Goal: Information Seeking & Learning: Learn about a topic

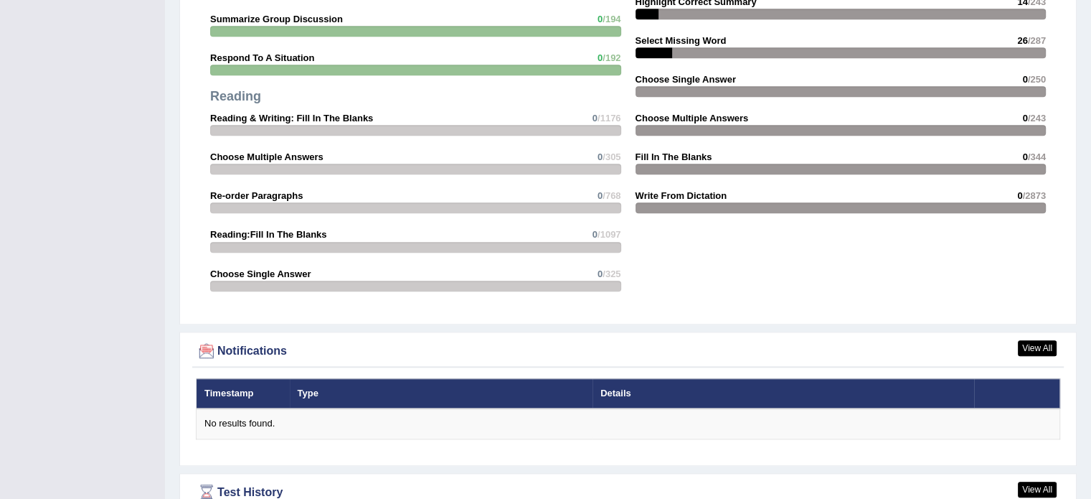
scroll to position [1541, 0]
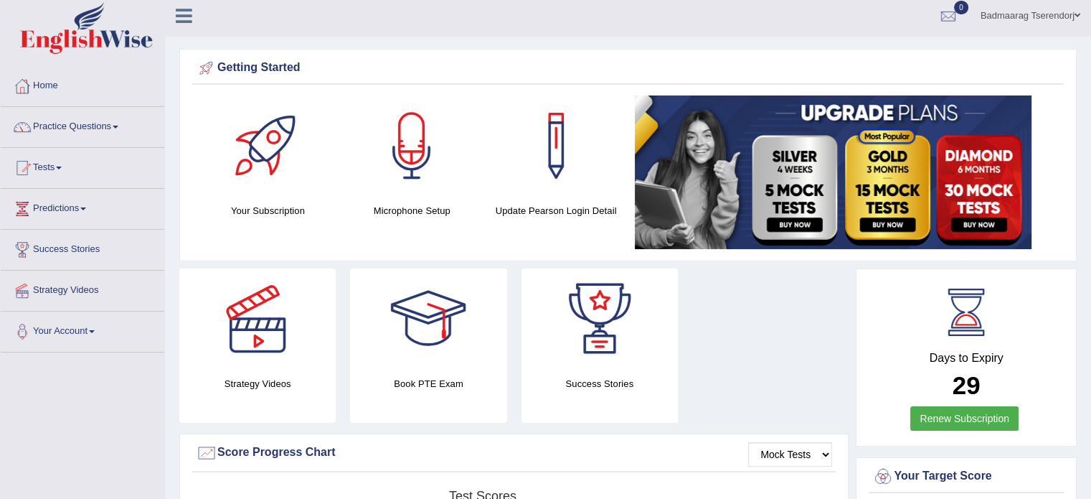
scroll to position [0, 0]
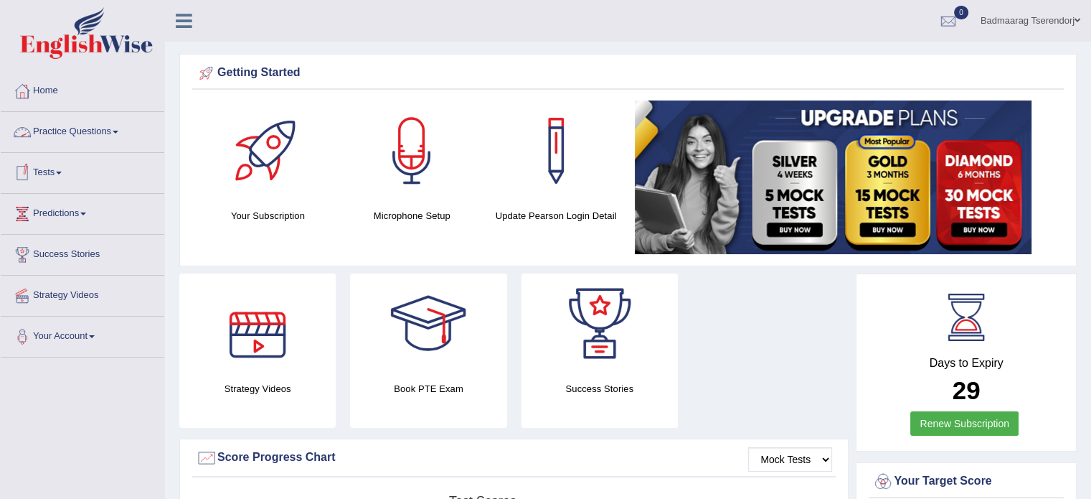
click at [115, 133] on link "Practice Questions" at bounding box center [83, 130] width 164 height 36
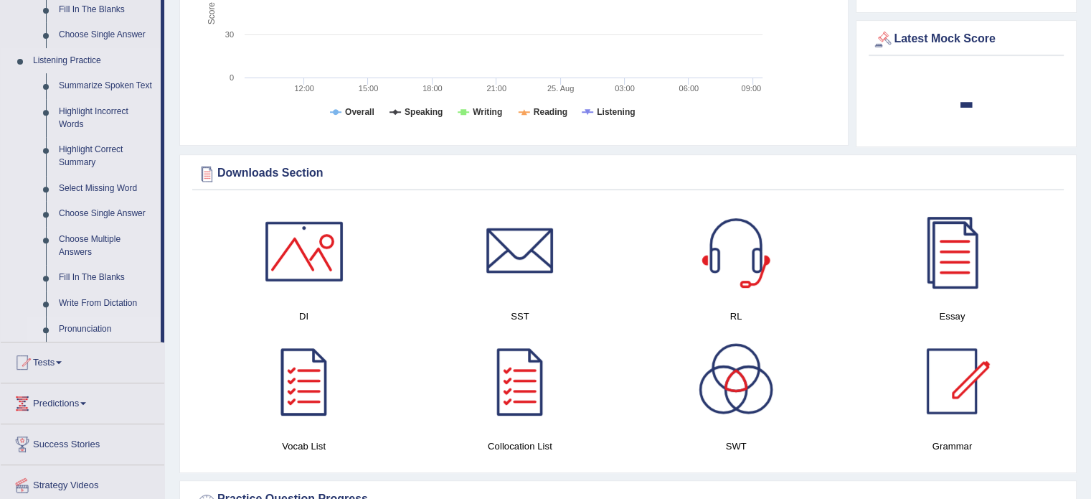
scroll to position [574, 0]
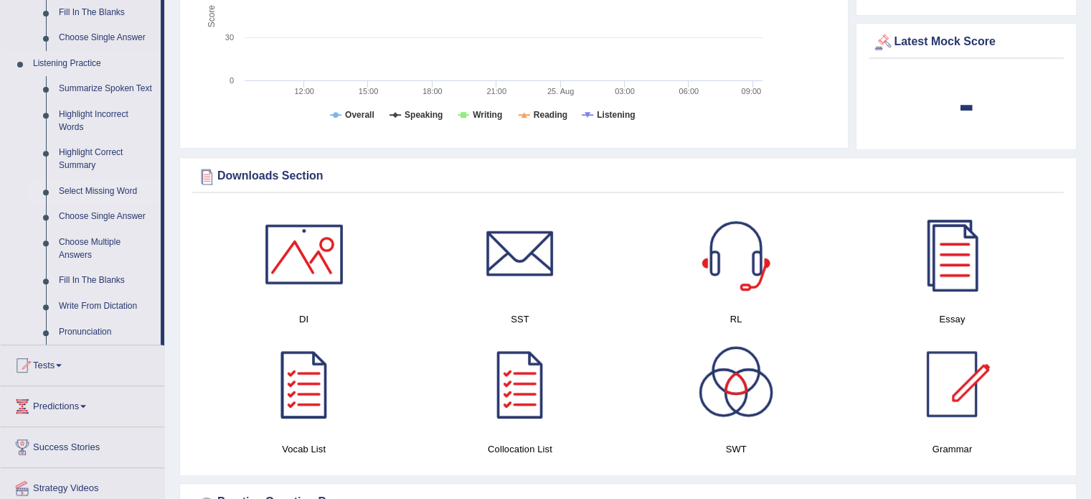
click at [102, 194] on link "Select Missing Word" at bounding box center [106, 192] width 108 height 26
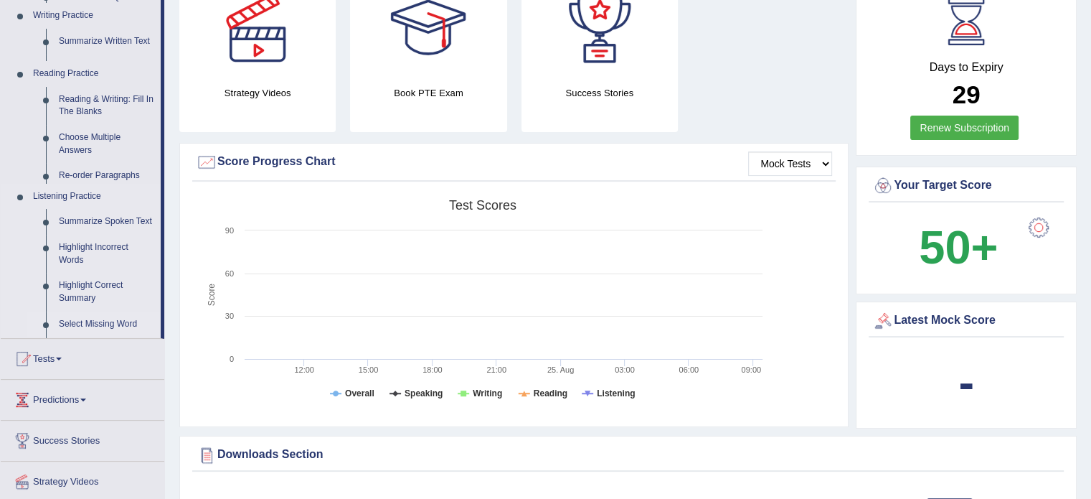
scroll to position [171, 0]
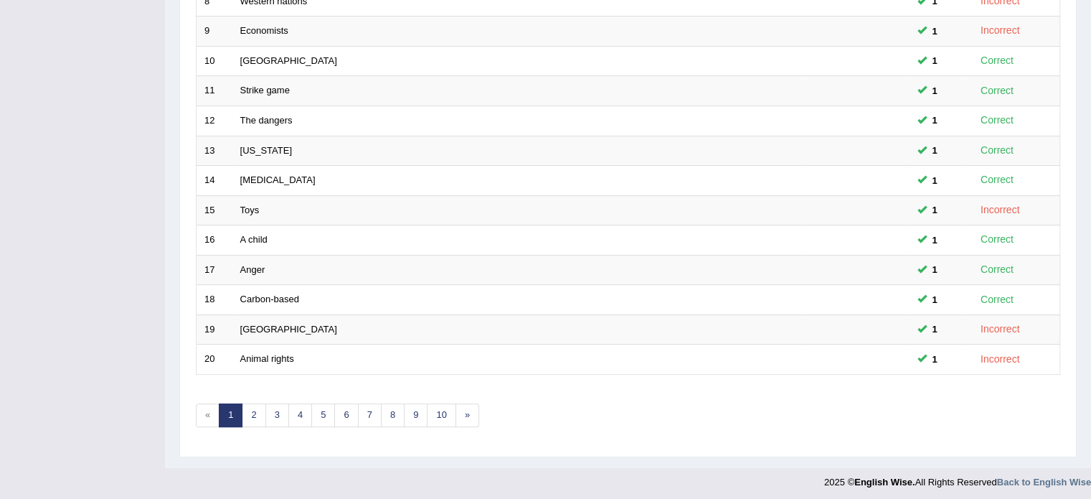
scroll to position [447, 0]
click at [256, 405] on link "2" at bounding box center [254, 414] width 24 height 24
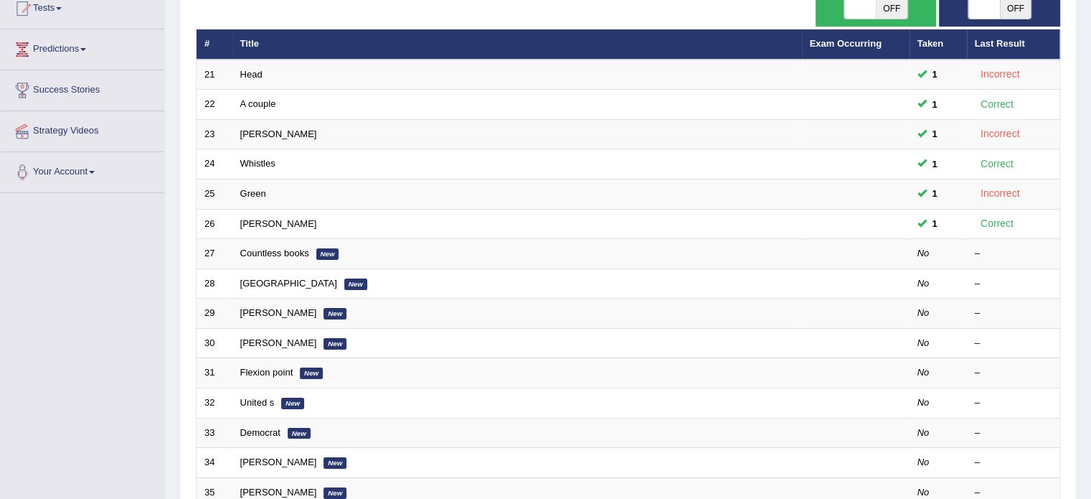
scroll to position [215, 0]
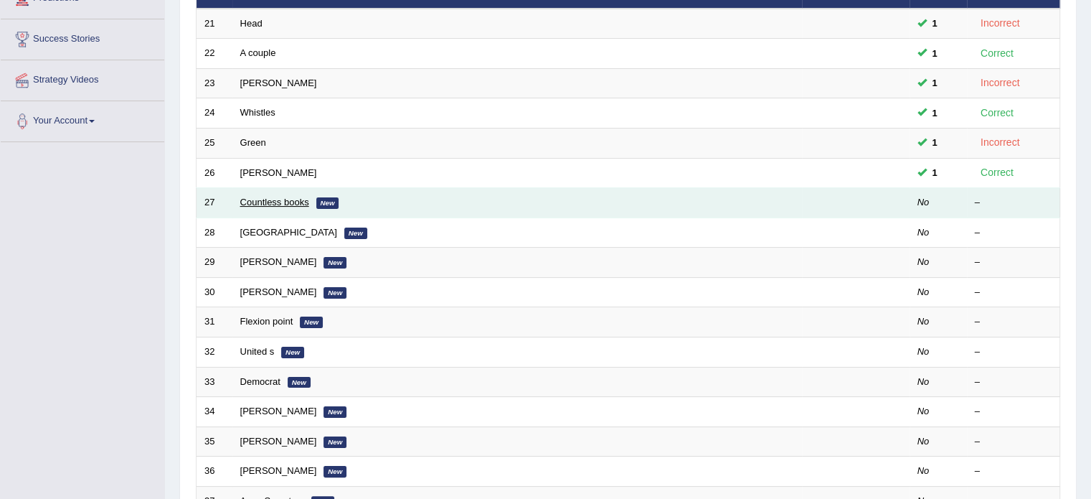
click at [277, 198] on link "Countless books" at bounding box center [274, 202] width 69 height 11
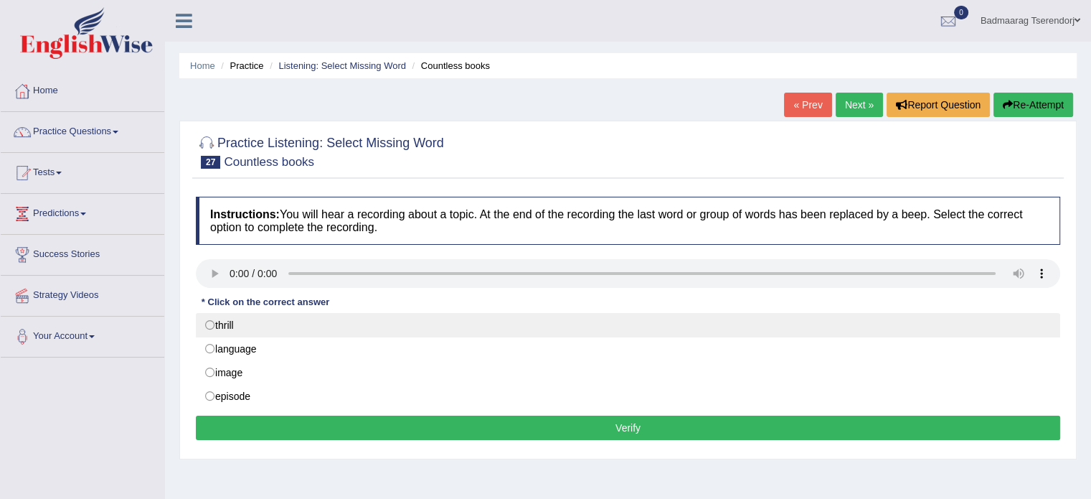
click at [210, 323] on label "thrill" at bounding box center [628, 325] width 864 height 24
radio input "true"
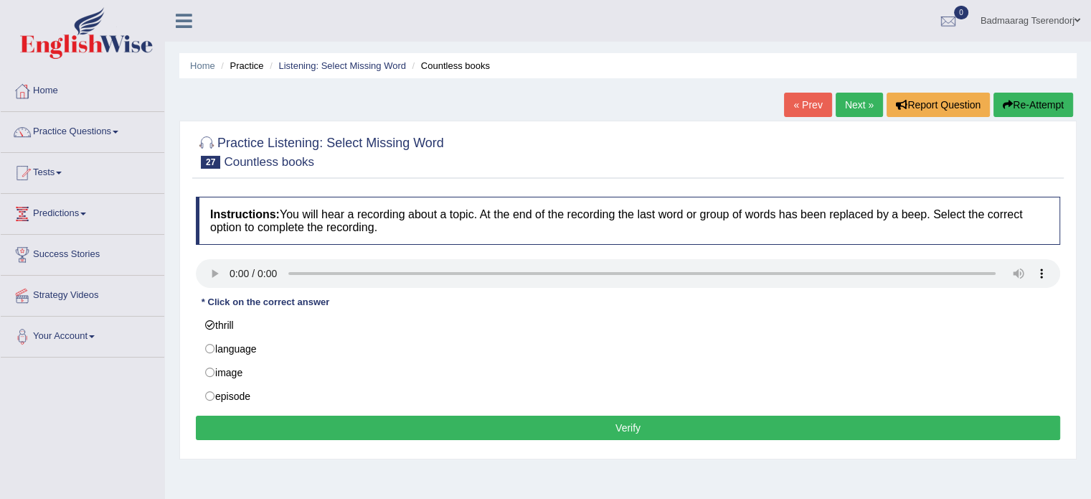
click at [293, 423] on button "Verify" at bounding box center [628, 427] width 864 height 24
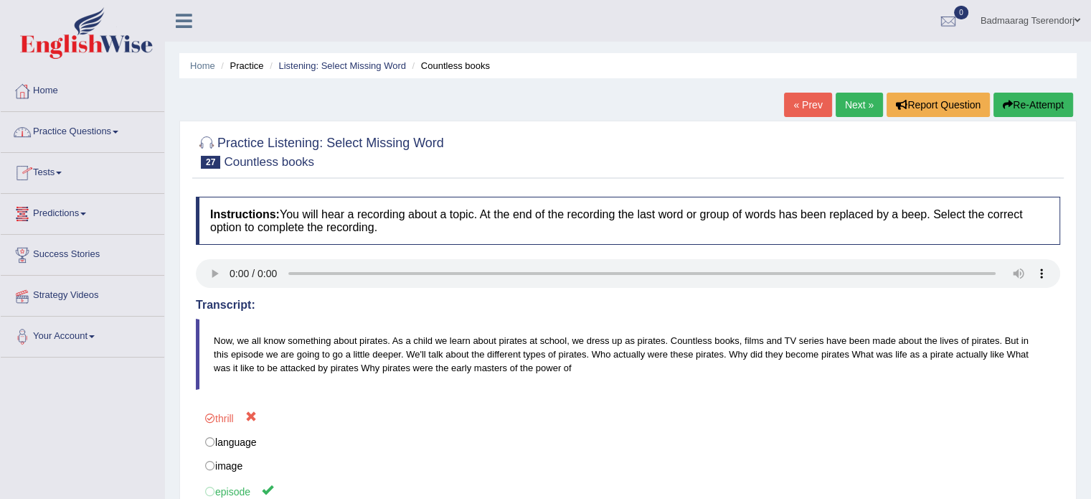
click at [117, 131] on link "Practice Questions" at bounding box center [83, 130] width 164 height 36
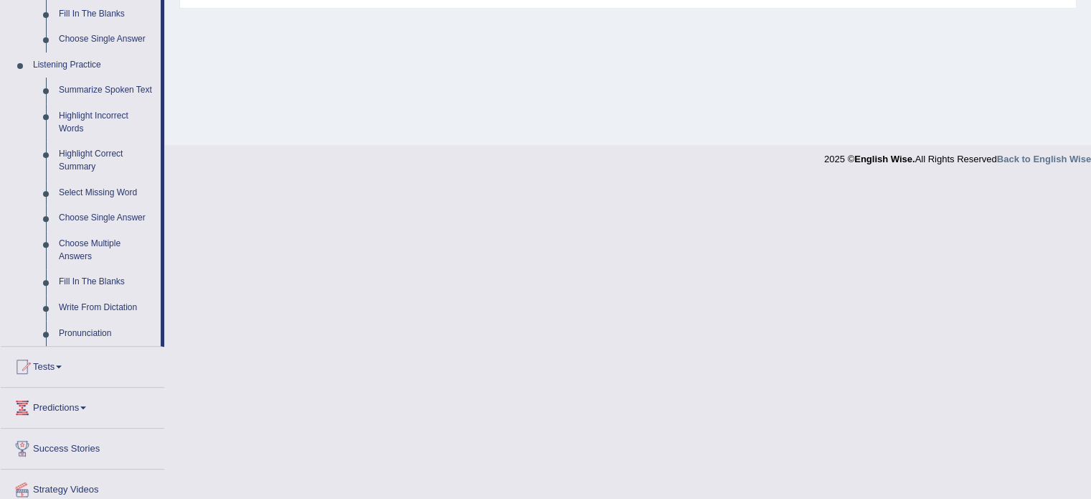
scroll to position [574, 0]
click at [88, 108] on link "Highlight Incorrect Words" at bounding box center [106, 121] width 108 height 38
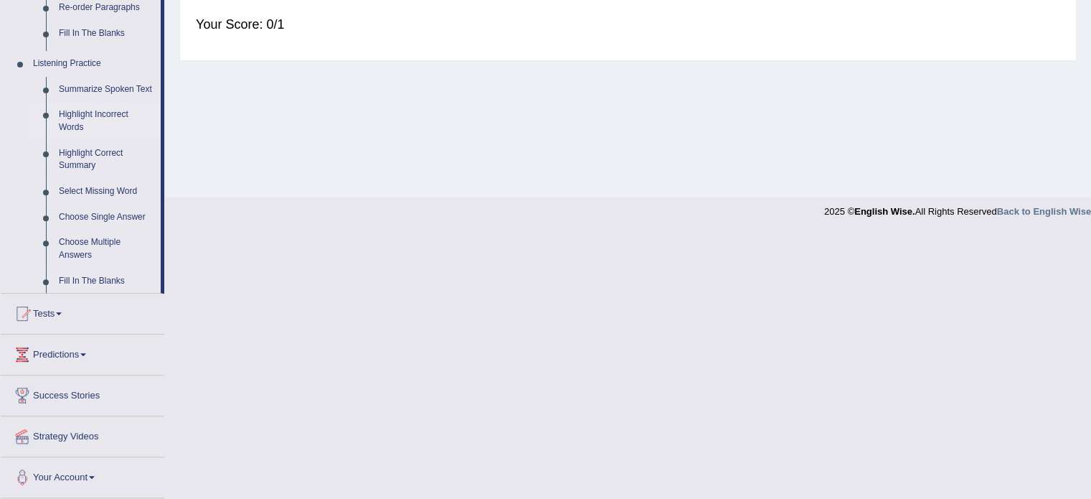
scroll to position [385, 0]
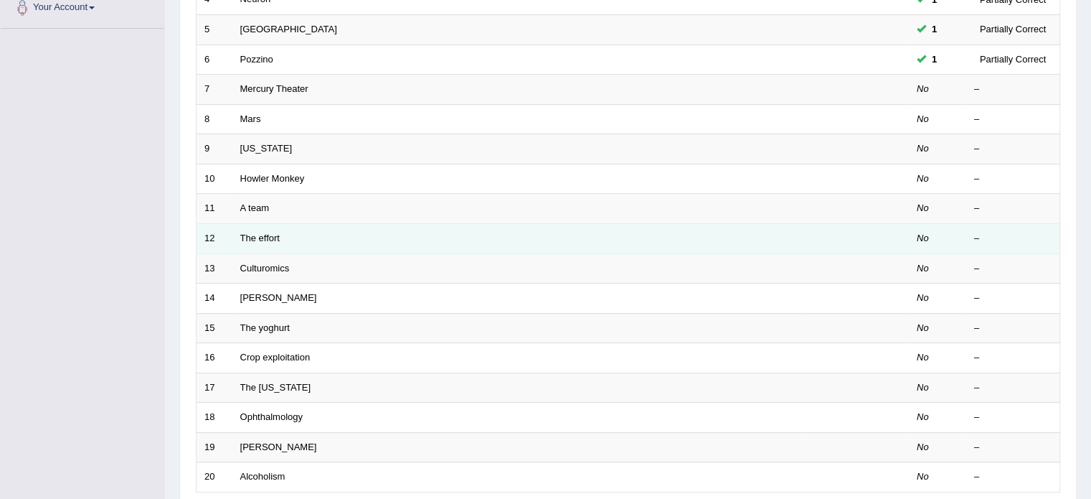
scroll to position [215, 0]
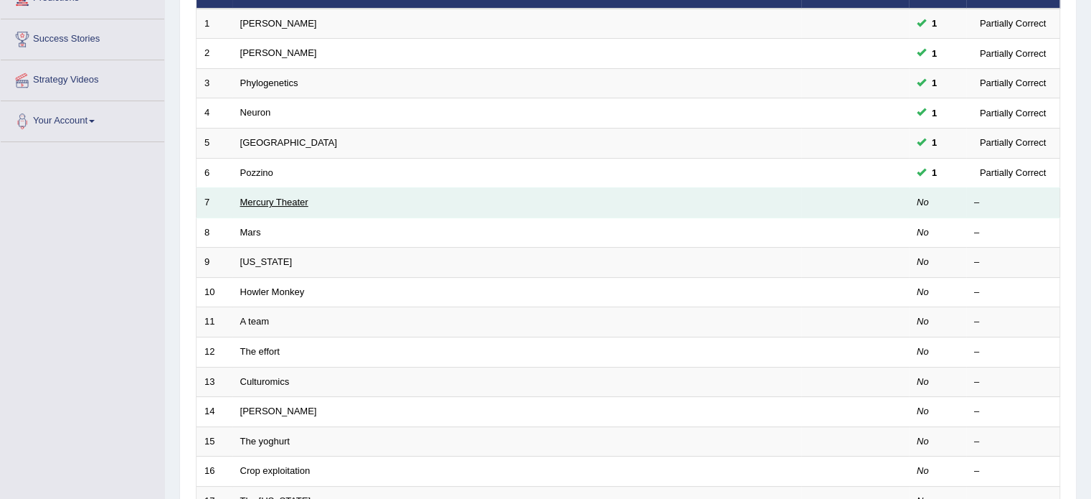
click at [267, 203] on link "Mercury Theater" at bounding box center [274, 202] width 68 height 11
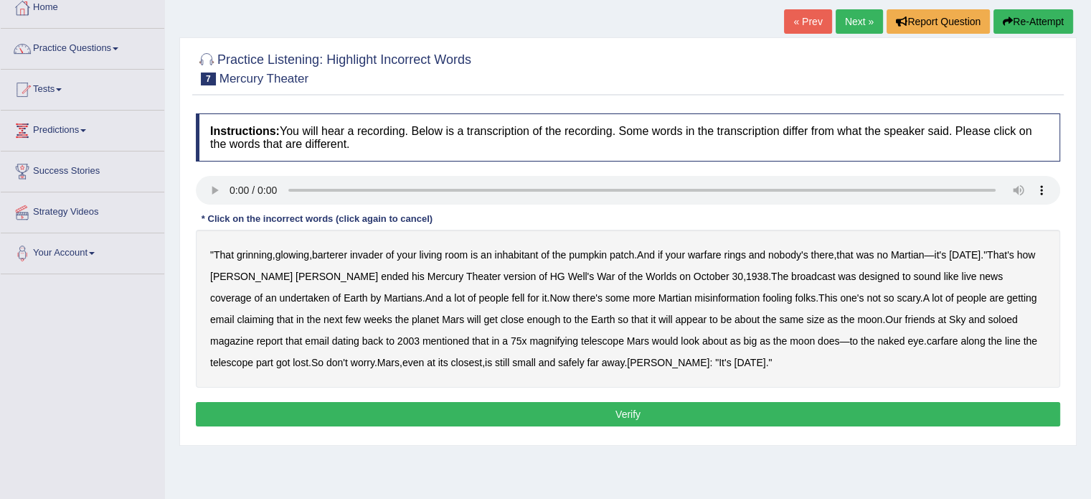
scroll to position [143, 0]
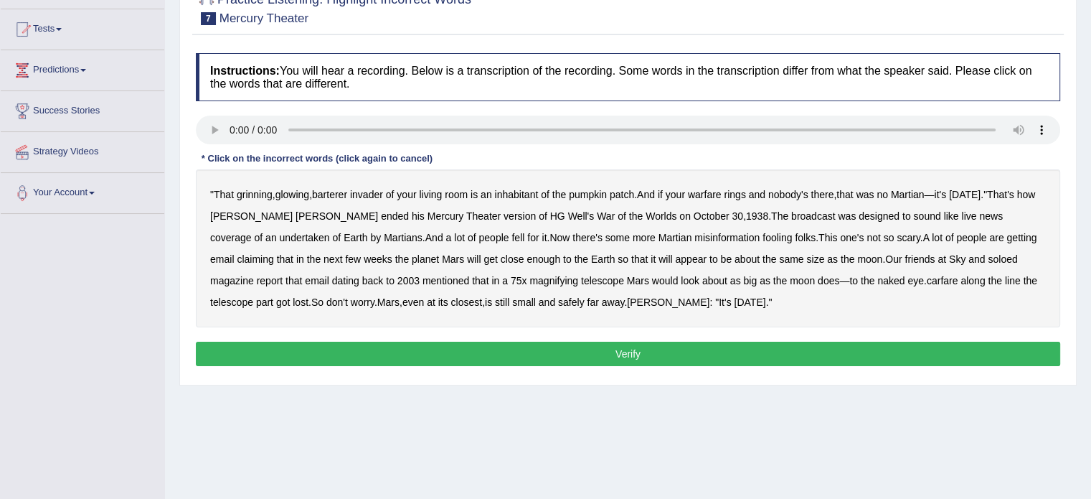
click at [334, 192] on b "barterer" at bounding box center [329, 194] width 35 height 11
click at [330, 232] on b "undertaken" at bounding box center [305, 237] width 50 height 11
click at [927, 280] on b "carfare" at bounding box center [943, 280] width 32 height 11
click at [608, 358] on button "Verify" at bounding box center [628, 353] width 864 height 24
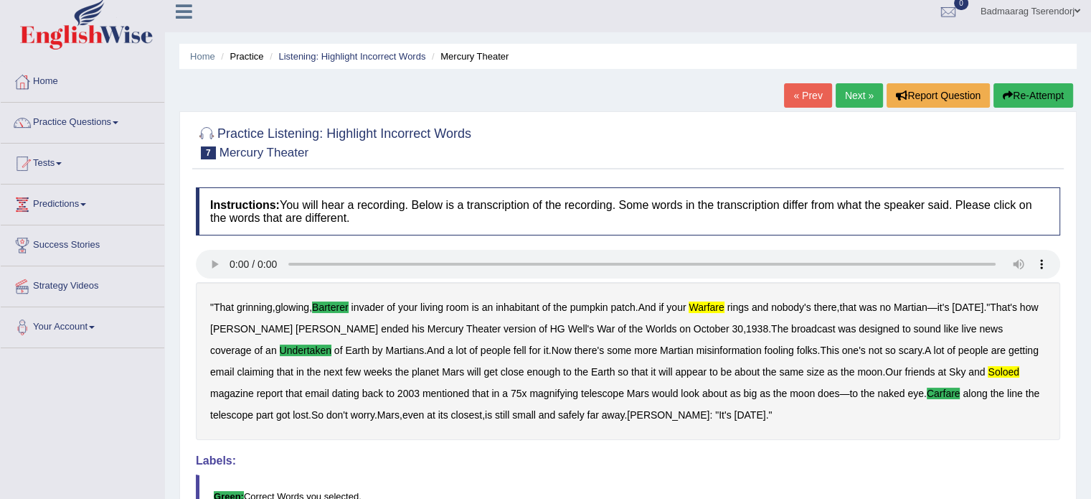
scroll to position [0, 0]
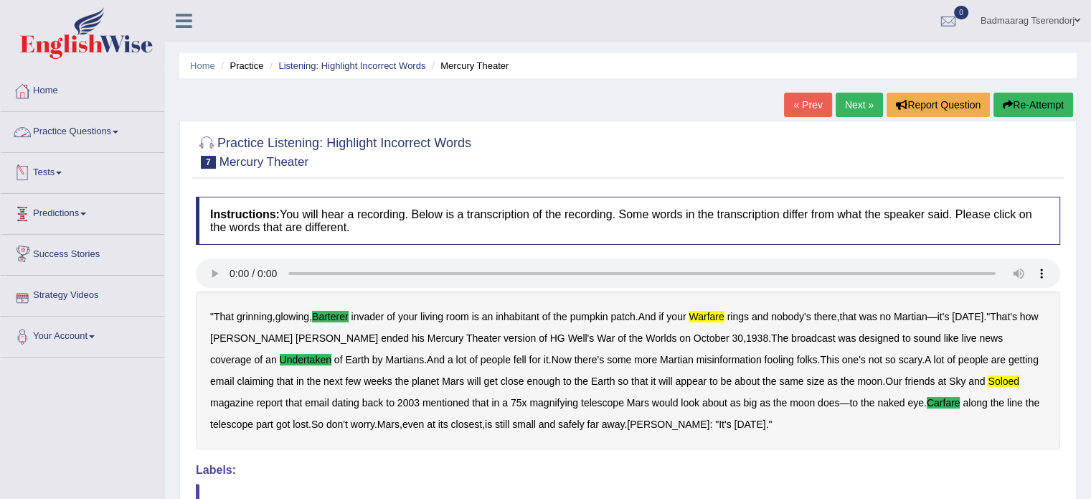
click at [109, 140] on link "Practice Questions" at bounding box center [83, 130] width 164 height 36
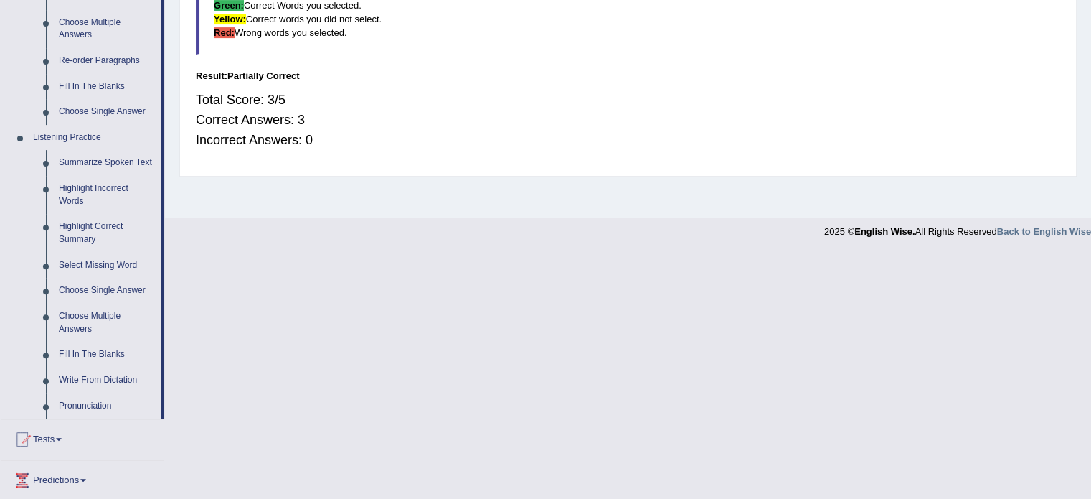
scroll to position [574, 0]
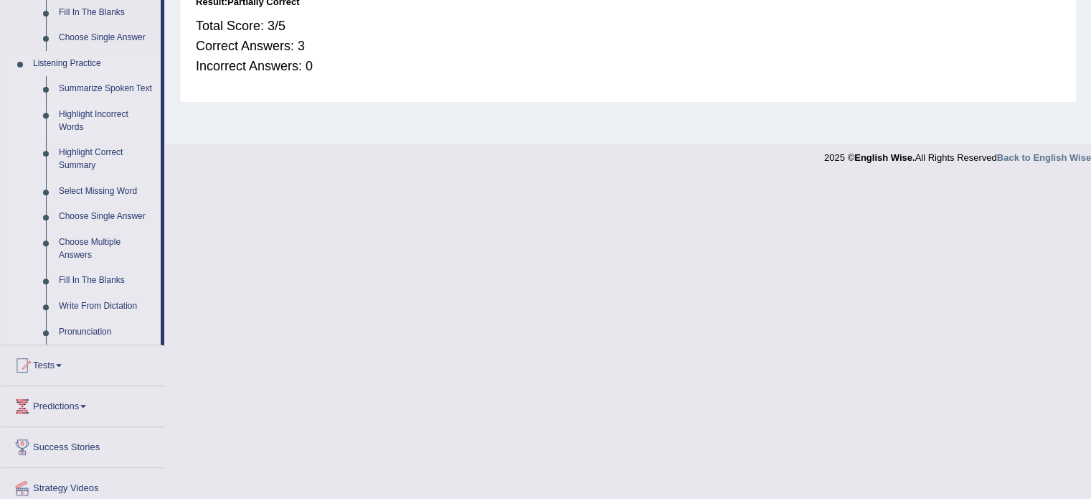
click at [102, 120] on link "Highlight Incorrect Words" at bounding box center [106, 121] width 108 height 38
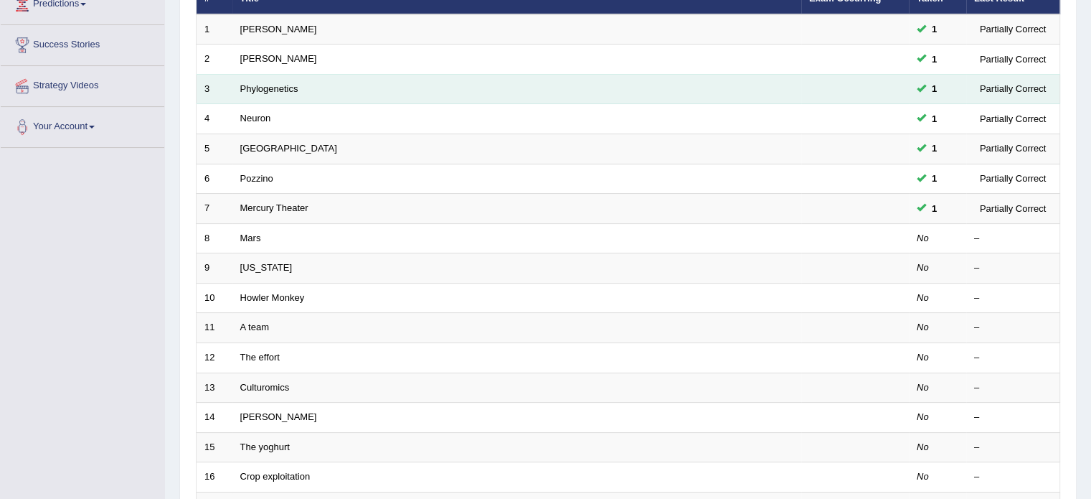
scroll to position [215, 0]
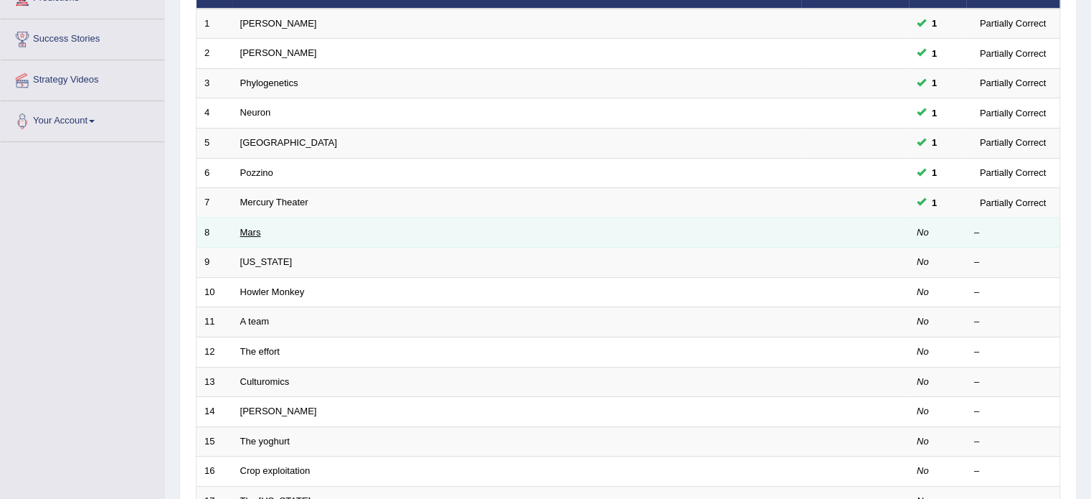
click at [253, 235] on link "Mars" at bounding box center [250, 232] width 21 height 11
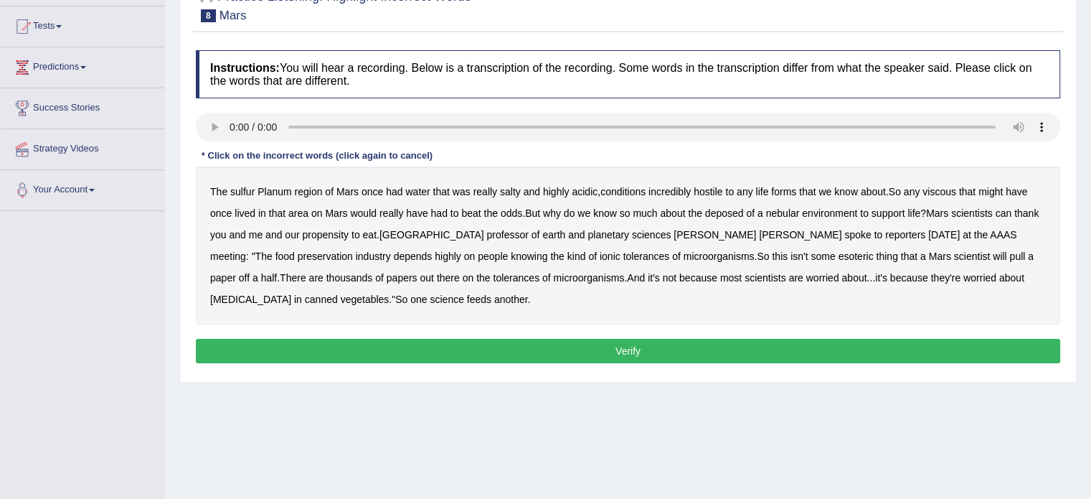
scroll to position [143, 0]
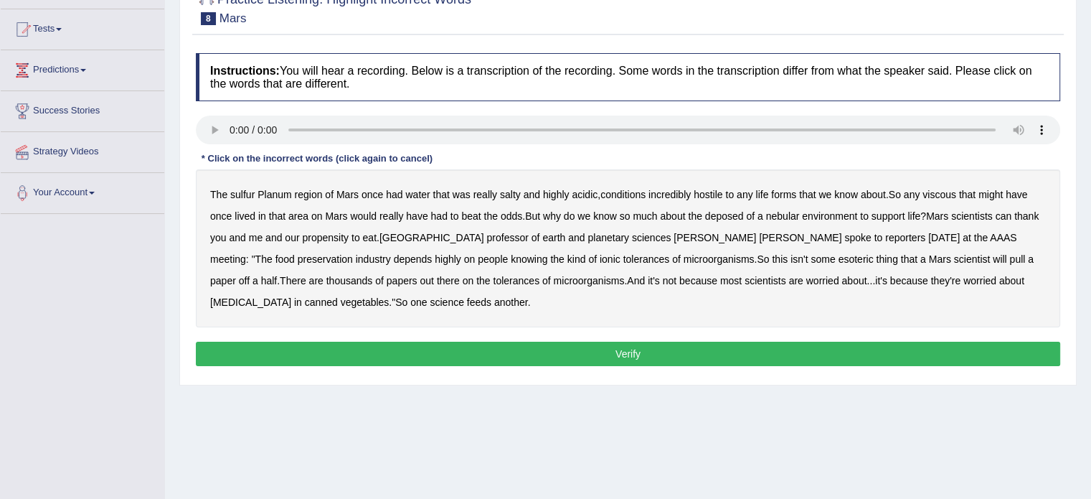
click at [953, 191] on b "viscous" at bounding box center [940, 194] width 34 height 11
click at [720, 214] on b "deposed" at bounding box center [724, 215] width 39 height 11
click at [278, 275] on b "half" at bounding box center [269, 280] width 16 height 11
click at [349, 351] on button "Verify" at bounding box center [628, 353] width 864 height 24
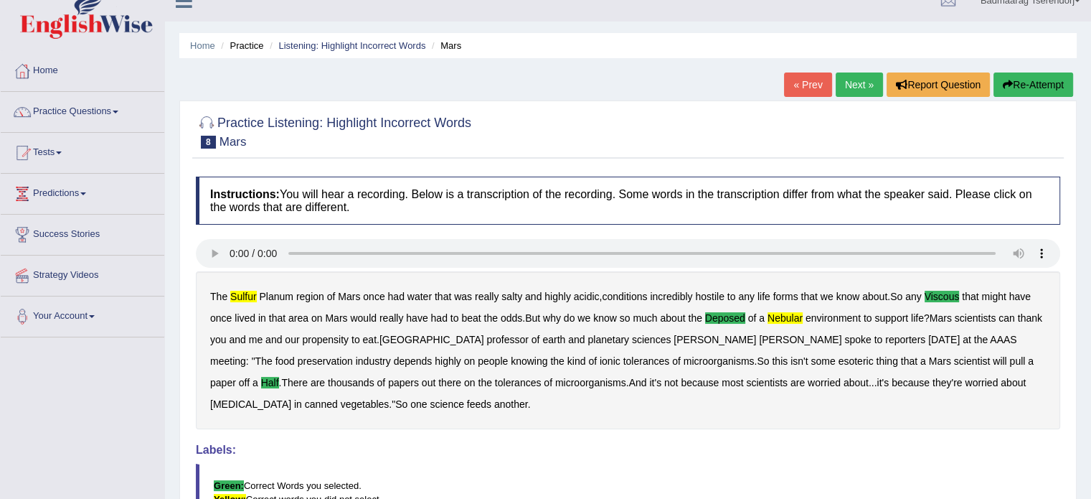
scroll to position [0, 0]
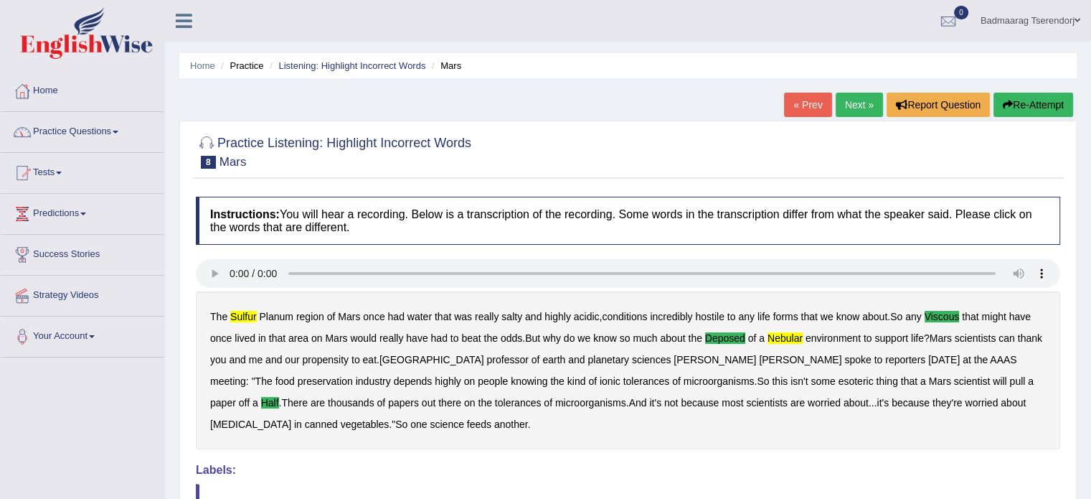
click at [121, 129] on link "Practice Questions" at bounding box center [83, 130] width 164 height 36
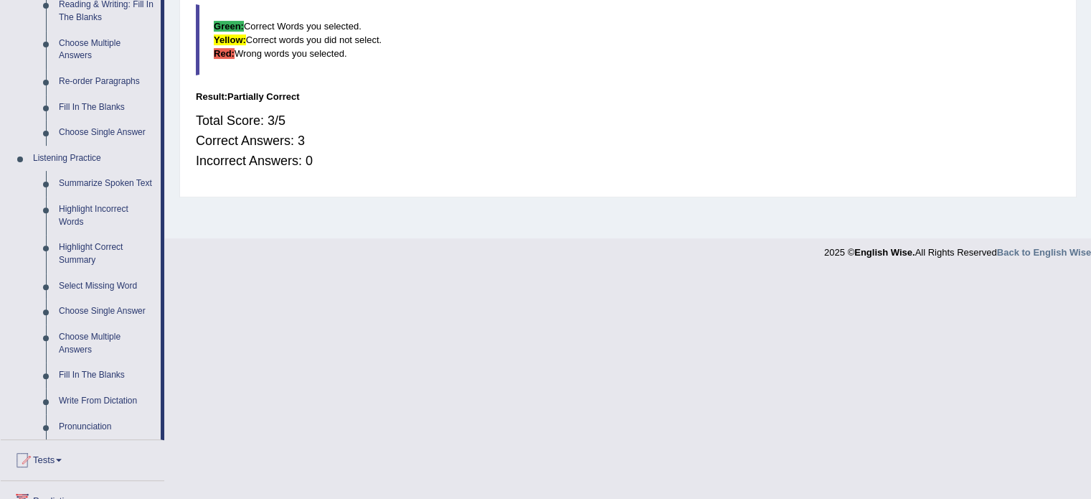
scroll to position [502, 0]
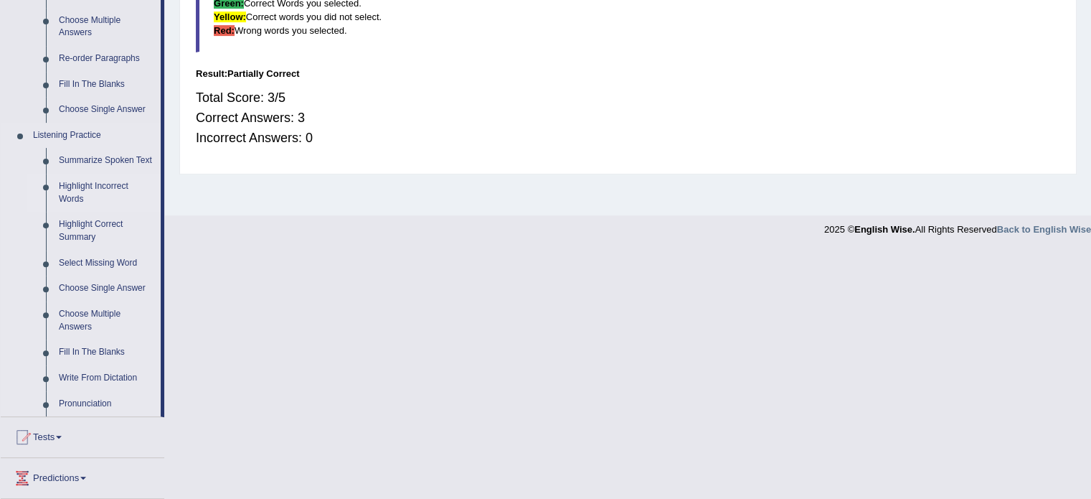
click at [100, 187] on link "Highlight Incorrect Words" at bounding box center [106, 193] width 108 height 38
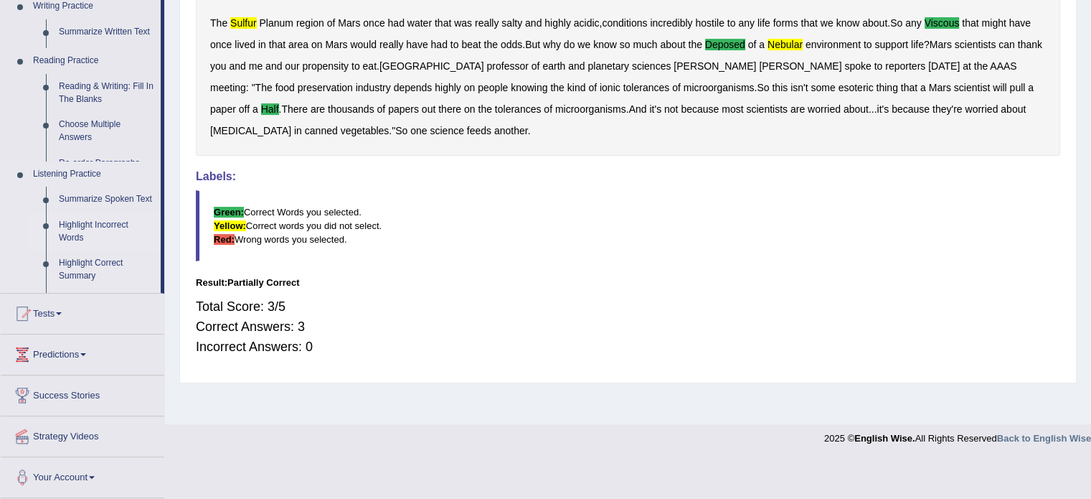
scroll to position [255, 0]
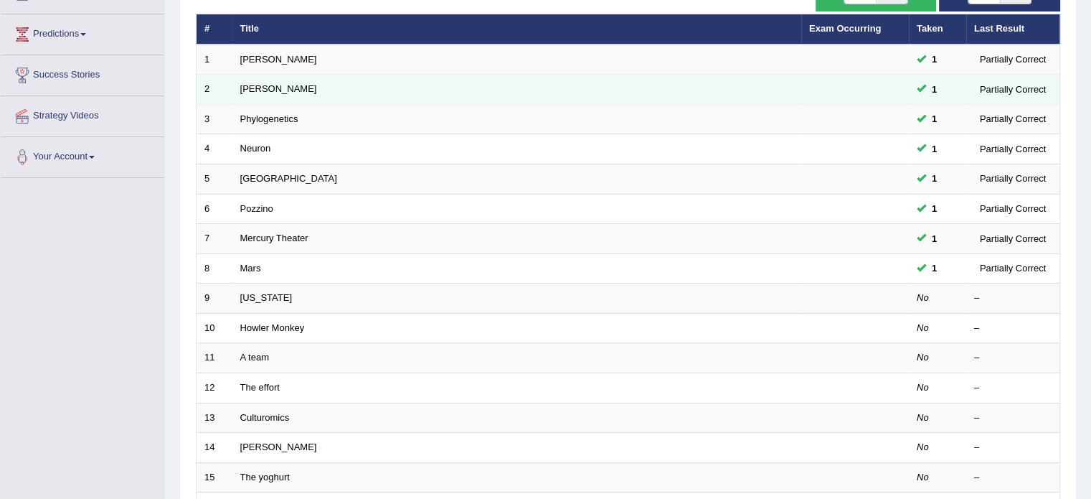
scroll to position [215, 0]
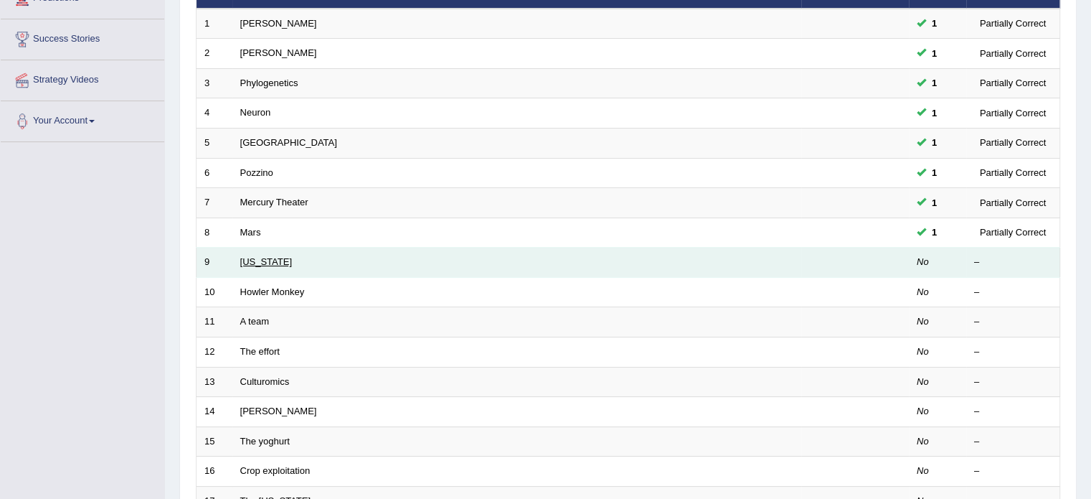
click at [250, 261] on link "[US_STATE]" at bounding box center [266, 261] width 52 height 11
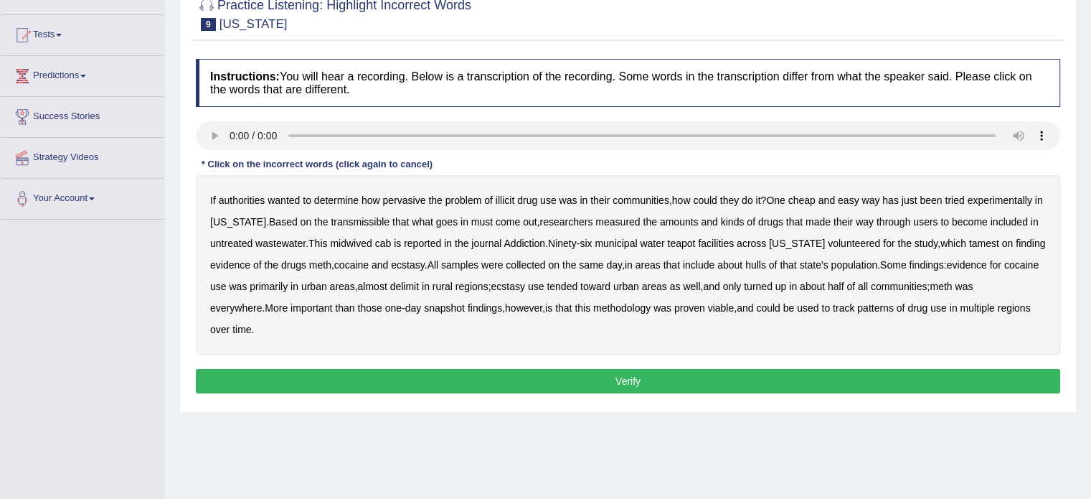
scroll to position [143, 0]
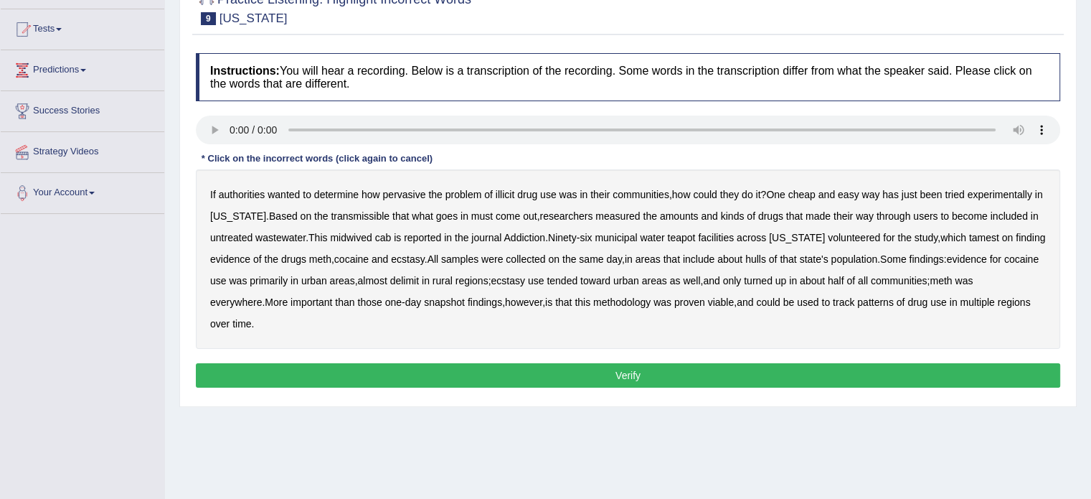
click at [428, 235] on b "reported" at bounding box center [422, 237] width 37 height 11
click at [362, 235] on b "midwived" at bounding box center [351, 237] width 42 height 11
click at [423, 235] on b "reported" at bounding box center [422, 237] width 37 height 11
click at [360, 364] on button "Verify" at bounding box center [628, 375] width 864 height 24
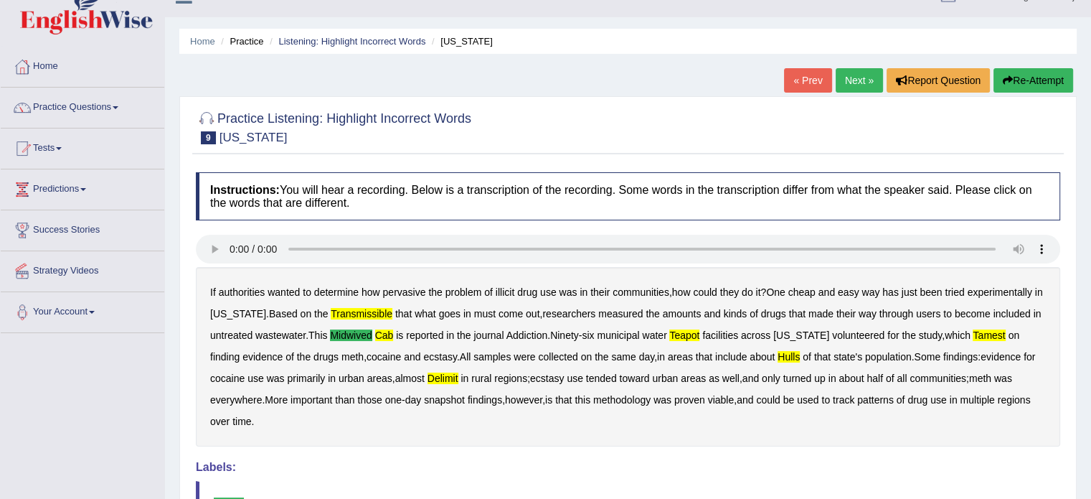
scroll to position [0, 0]
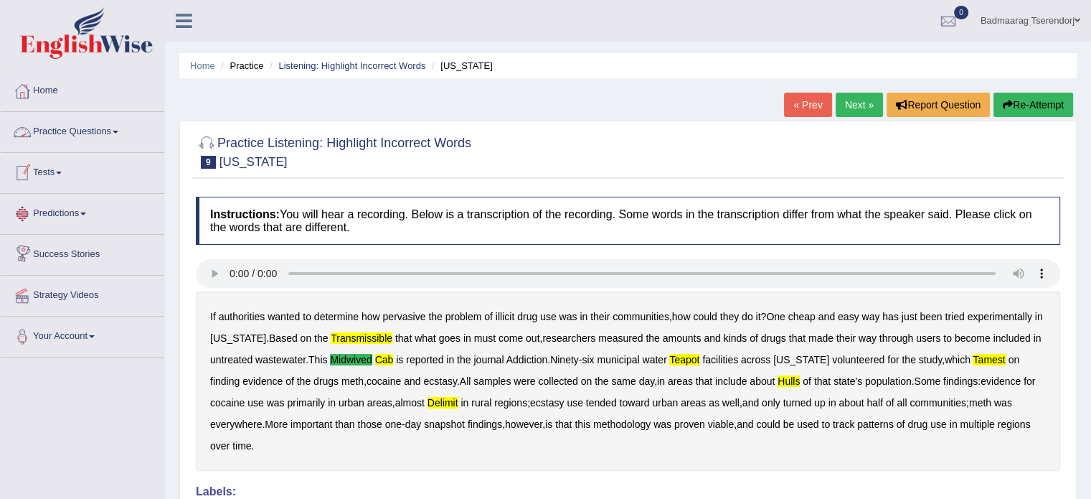
click at [120, 137] on link "Practice Questions" at bounding box center [83, 130] width 164 height 36
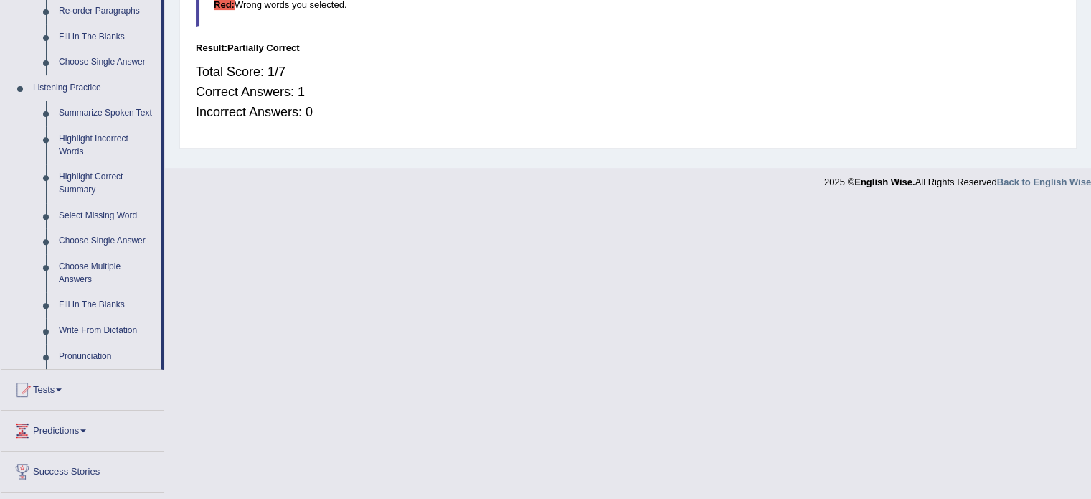
scroll to position [574, 0]
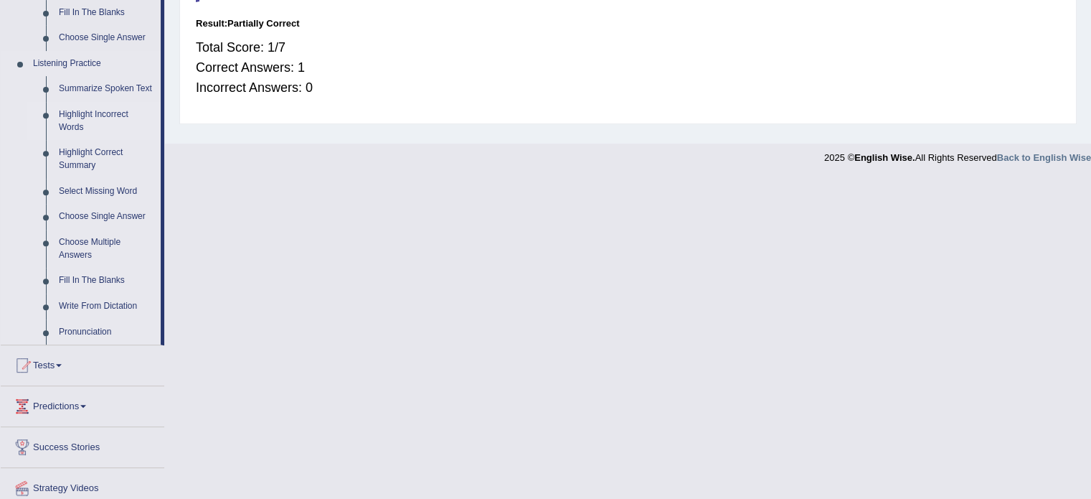
click at [102, 112] on link "Highlight Incorrect Words" at bounding box center [106, 121] width 108 height 38
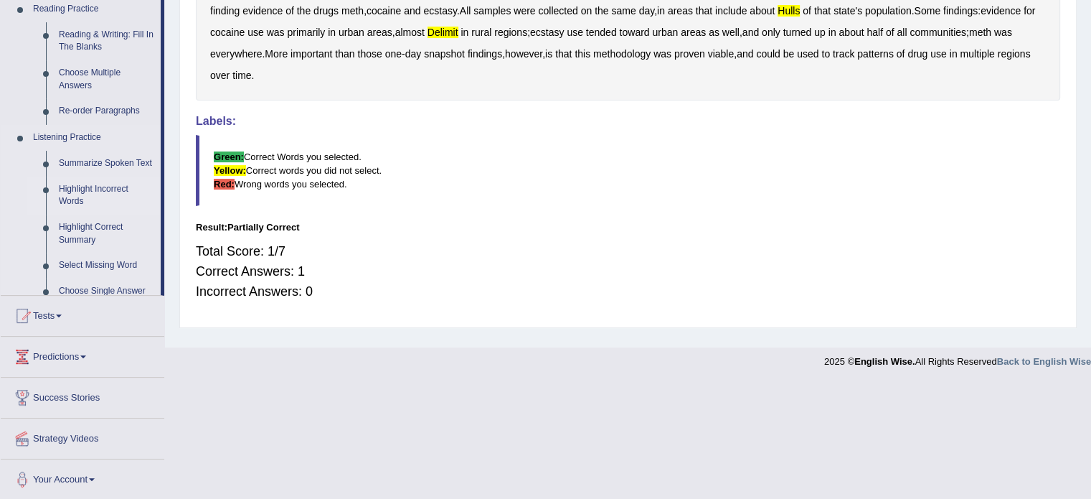
scroll to position [255, 0]
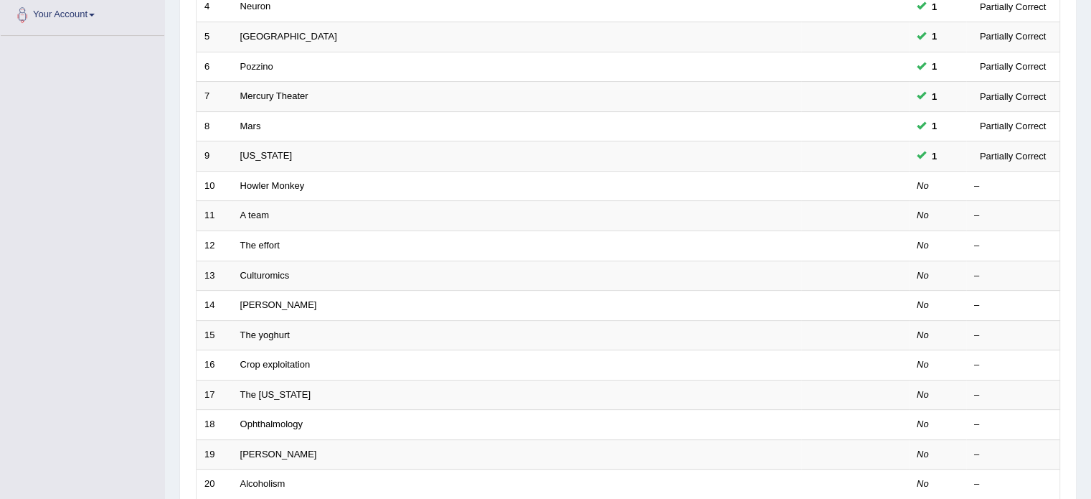
scroll to position [359, 0]
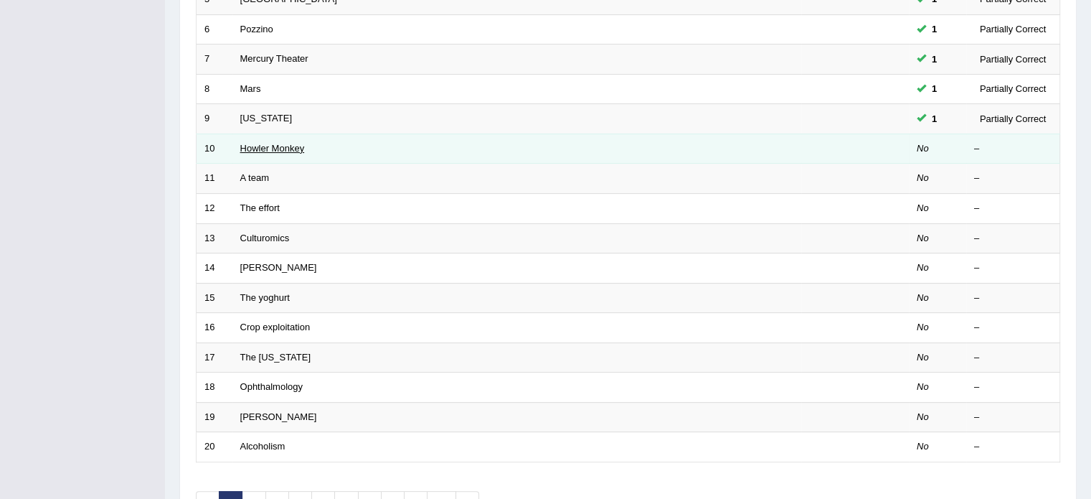
click at [280, 146] on link "Howler Monkey" at bounding box center [272, 148] width 65 height 11
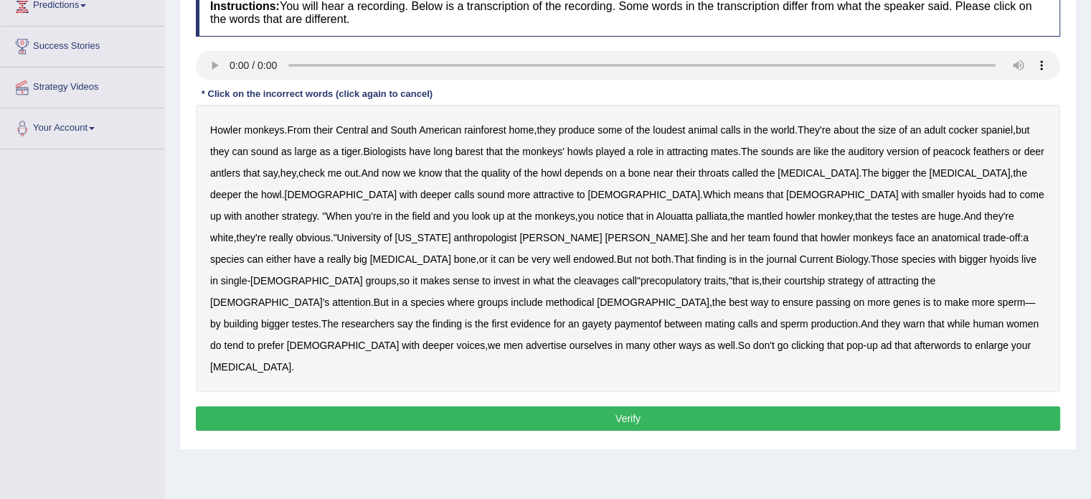
scroll to position [215, 0]
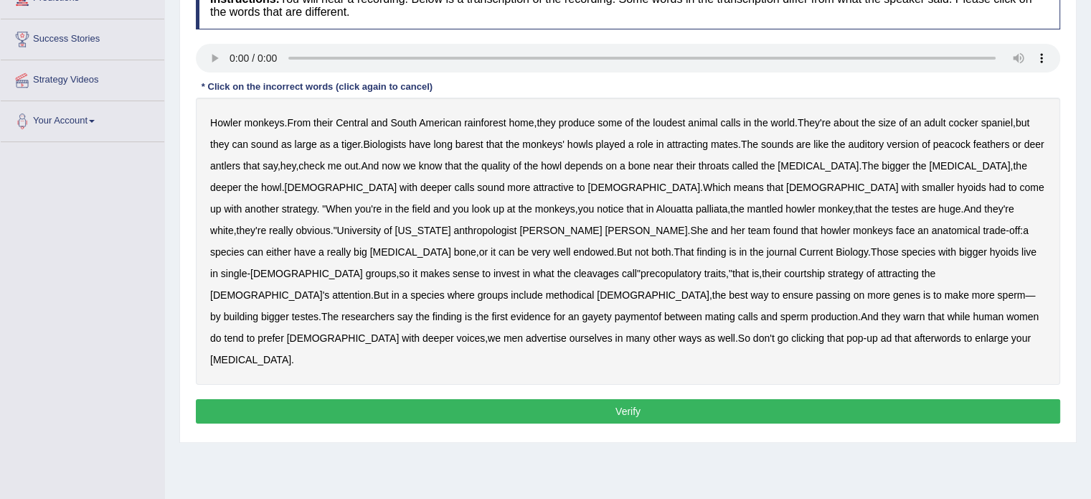
click at [619, 268] on b "cleavages" at bounding box center [596, 273] width 45 height 11
click at [595, 289] on b "methodical" at bounding box center [570, 294] width 49 height 11
click at [914, 332] on b "afterwords" at bounding box center [937, 337] width 47 height 11
click at [792, 399] on button "Verify" at bounding box center [628, 411] width 864 height 24
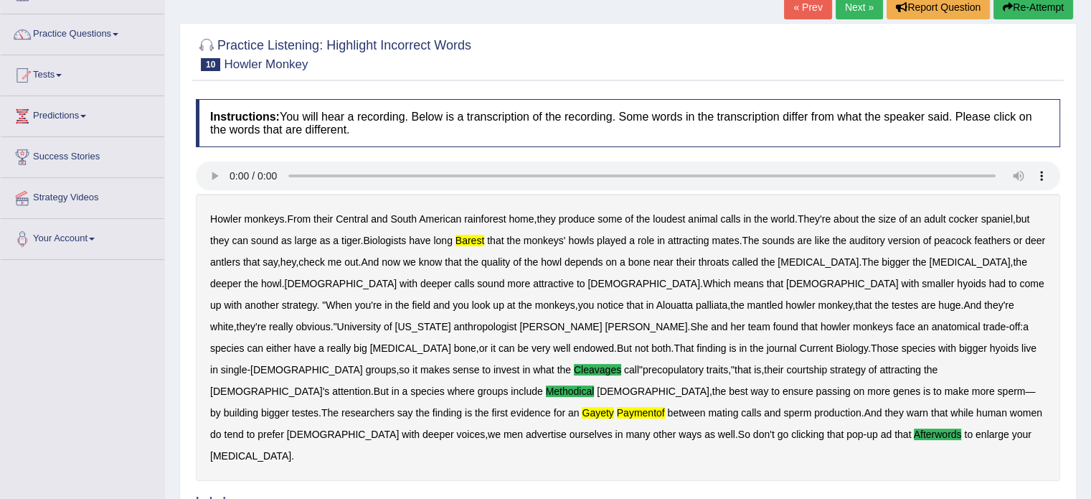
scroll to position [0, 0]
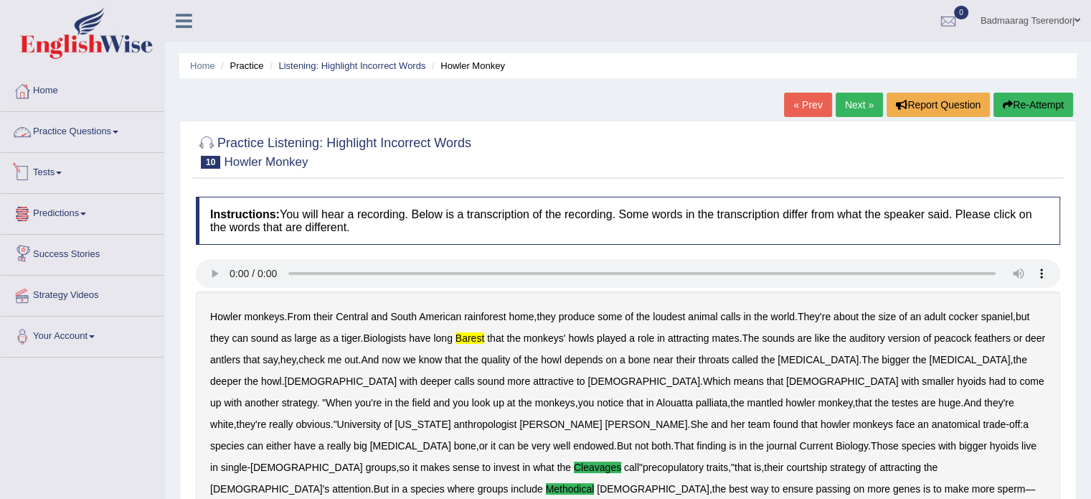
click at [118, 132] on span at bounding box center [116, 132] width 6 height 3
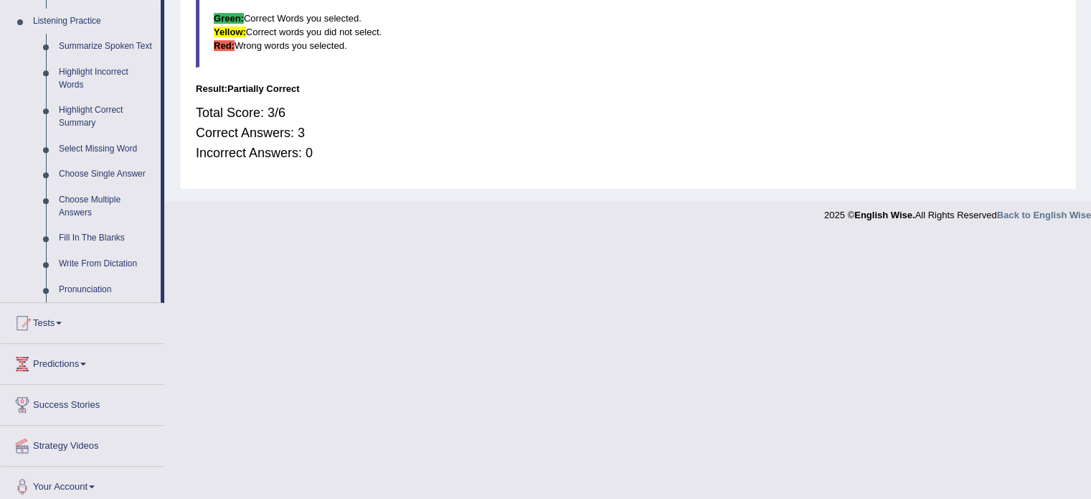
scroll to position [624, 0]
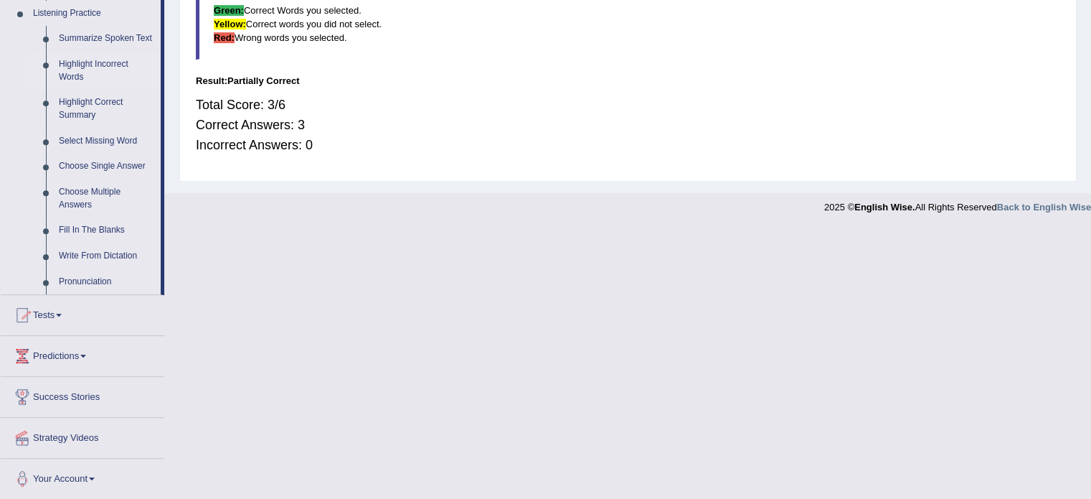
click at [100, 68] on link "Highlight Incorrect Words" at bounding box center [106, 71] width 108 height 38
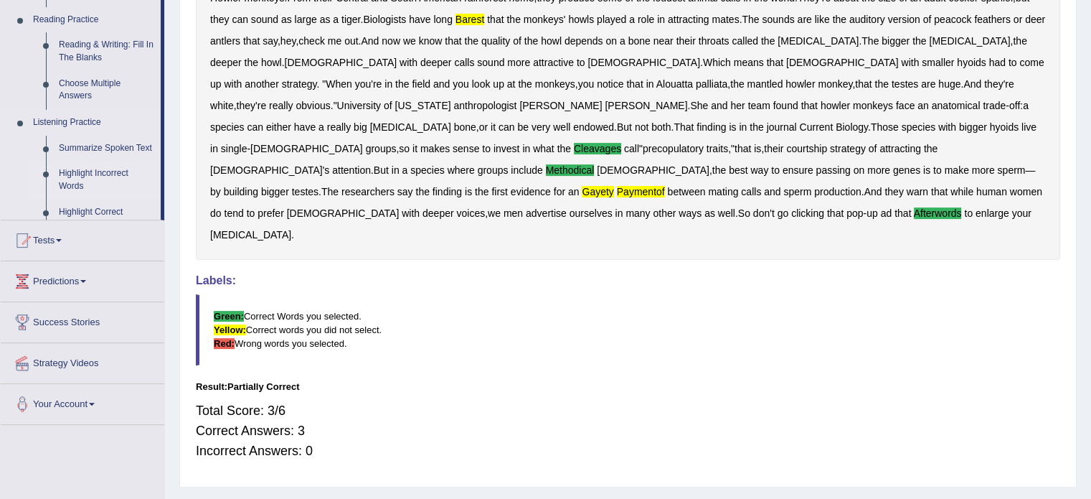
scroll to position [309, 0]
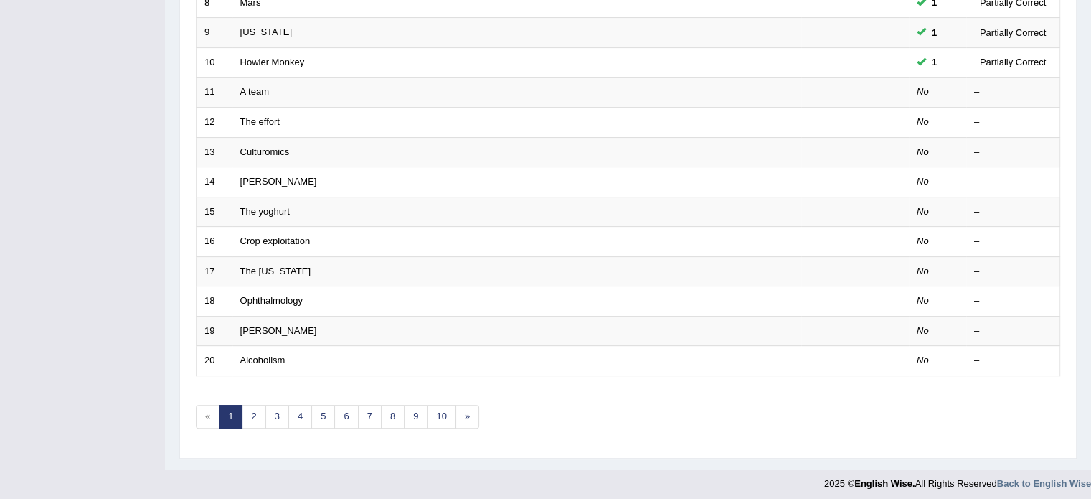
scroll to position [447, 0]
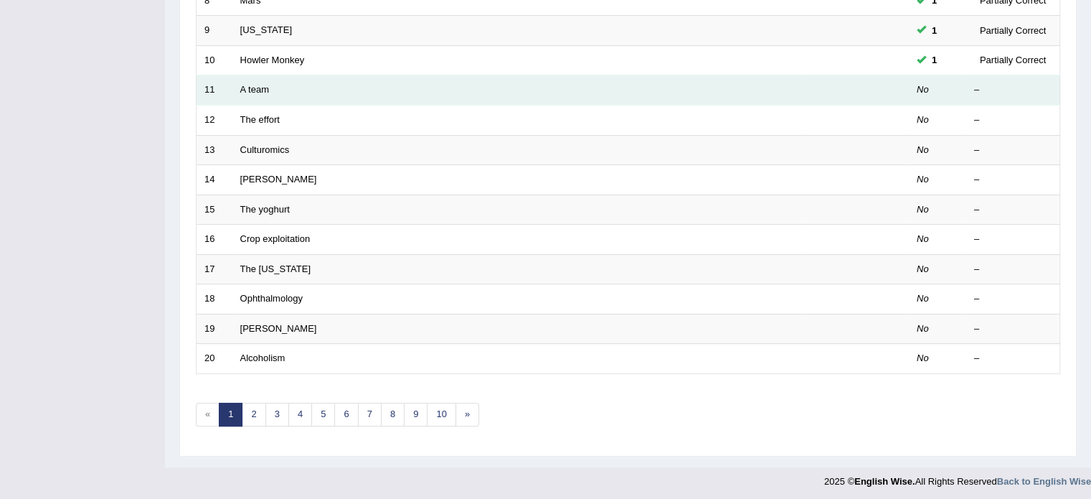
click at [296, 85] on td "A team" at bounding box center [516, 90] width 569 height 30
click at [249, 93] on td "A team" at bounding box center [516, 90] width 569 height 30
click at [260, 84] on link "A team" at bounding box center [254, 89] width 29 height 11
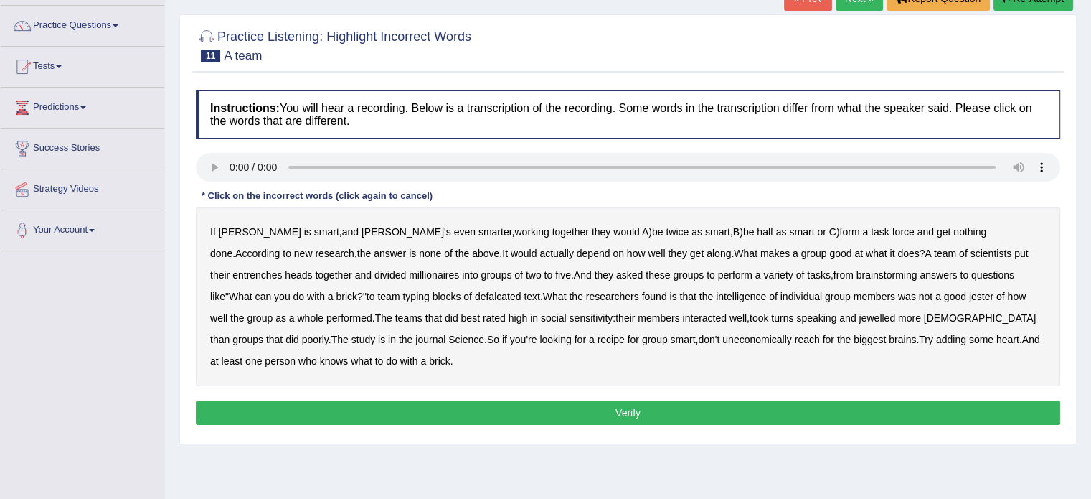
scroll to position [143, 0]
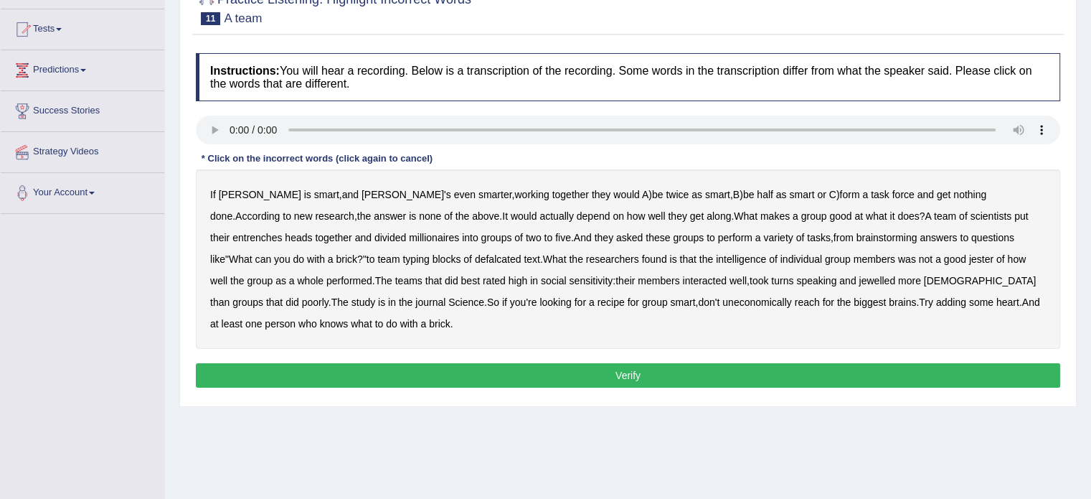
click at [475, 255] on b "defalcated" at bounding box center [498, 258] width 47 height 11
click at [859, 278] on b "jewelled" at bounding box center [877, 280] width 37 height 11
click at [912, 206] on div "If Alice is smart , and Bob's even smarter , working together they would A ) be…" at bounding box center [628, 258] width 864 height 179
click at [282, 232] on b "entrenches" at bounding box center [256, 237] width 49 height 11
click at [969, 254] on b "jester" at bounding box center [981, 258] width 24 height 11
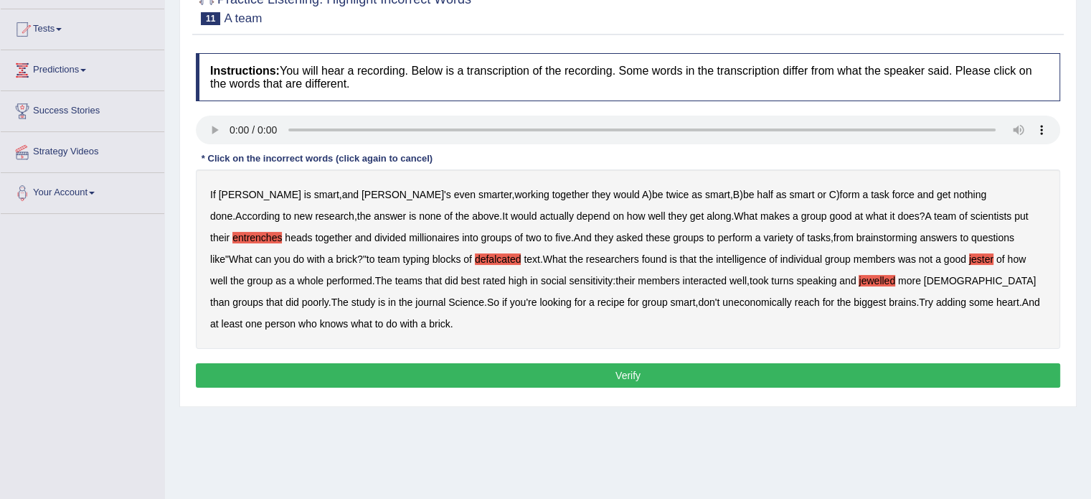
click at [767, 375] on button "Verify" at bounding box center [628, 375] width 864 height 24
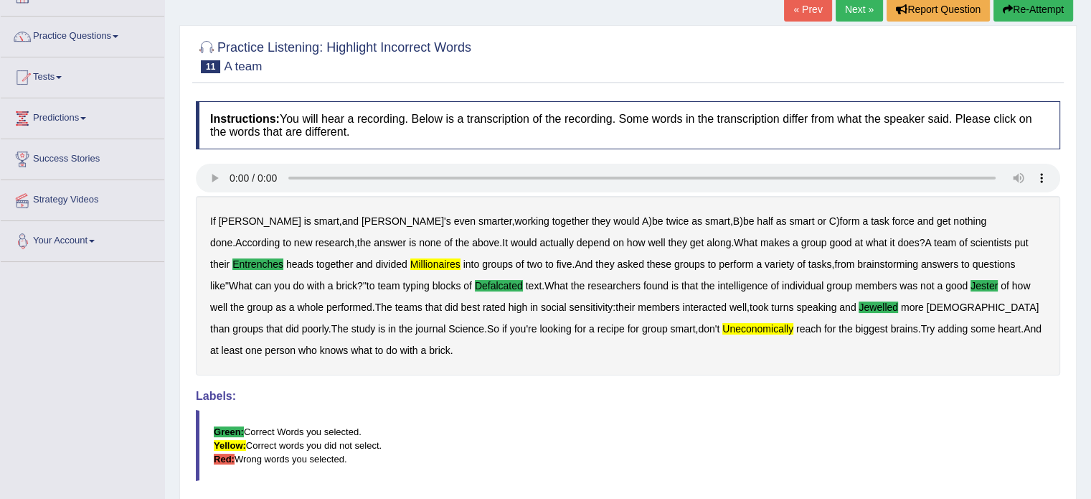
scroll to position [0, 0]
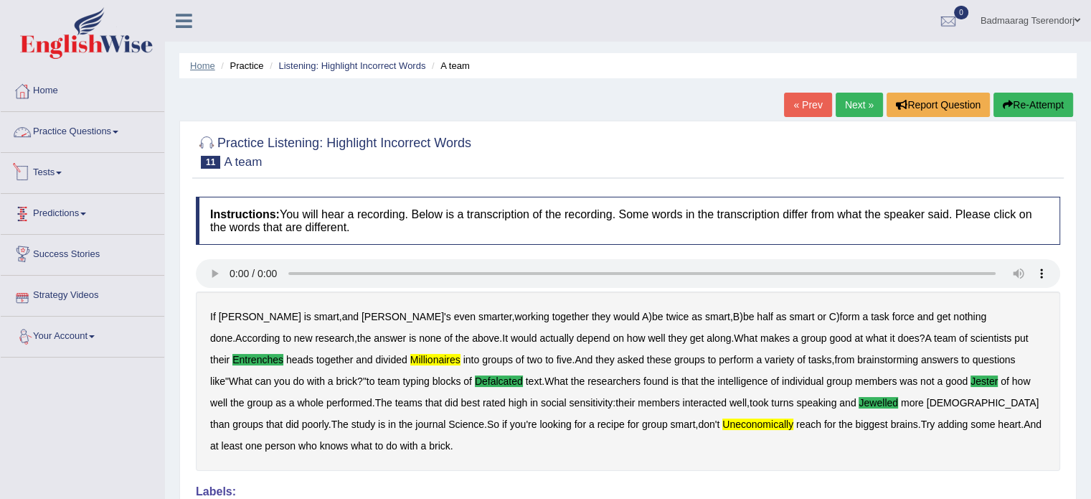
click at [196, 67] on link "Home" at bounding box center [202, 65] width 25 height 11
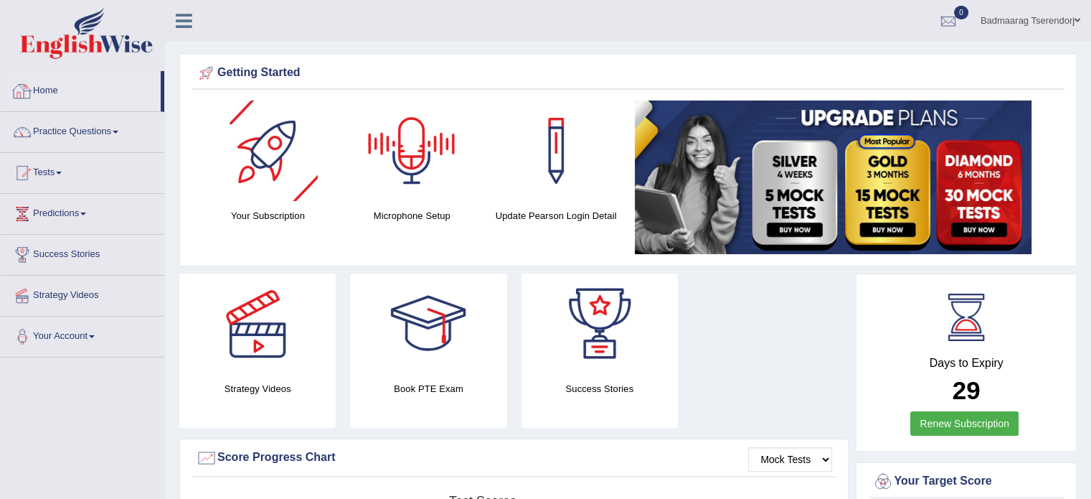
click at [49, 86] on link "Home" at bounding box center [81, 89] width 160 height 36
click at [85, 140] on link "Practice Questions" at bounding box center [83, 130] width 164 height 36
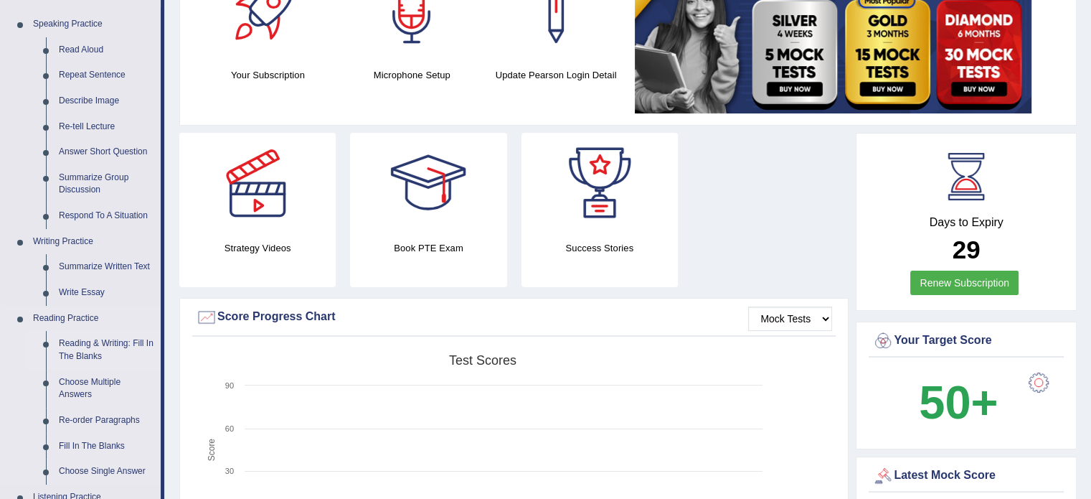
scroll to position [215, 0]
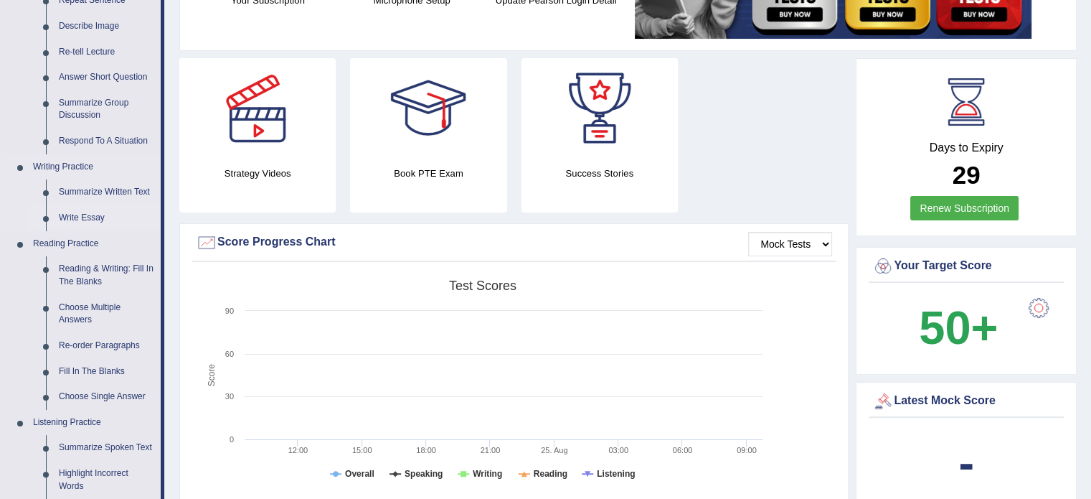
click at [83, 217] on link "Write Essay" at bounding box center [106, 218] width 108 height 26
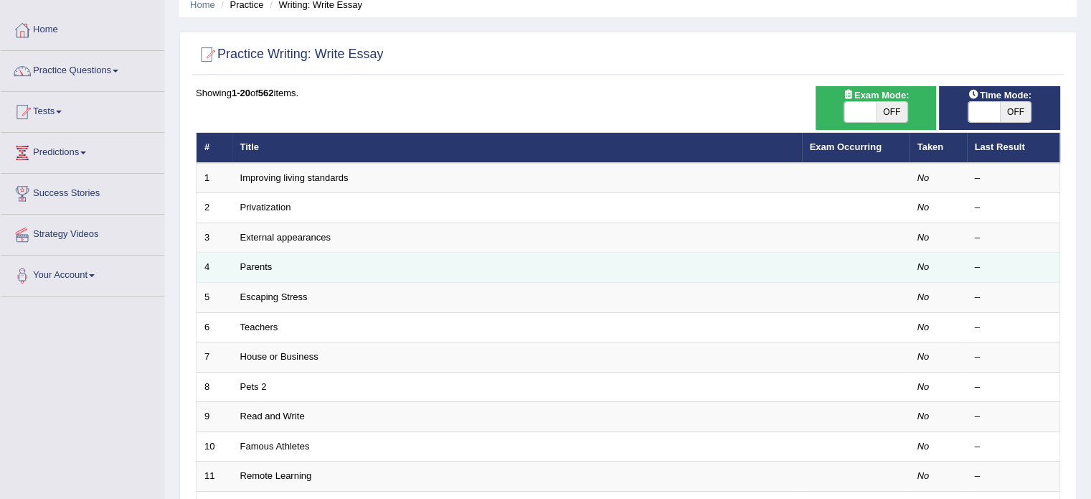
scroll to position [16, 0]
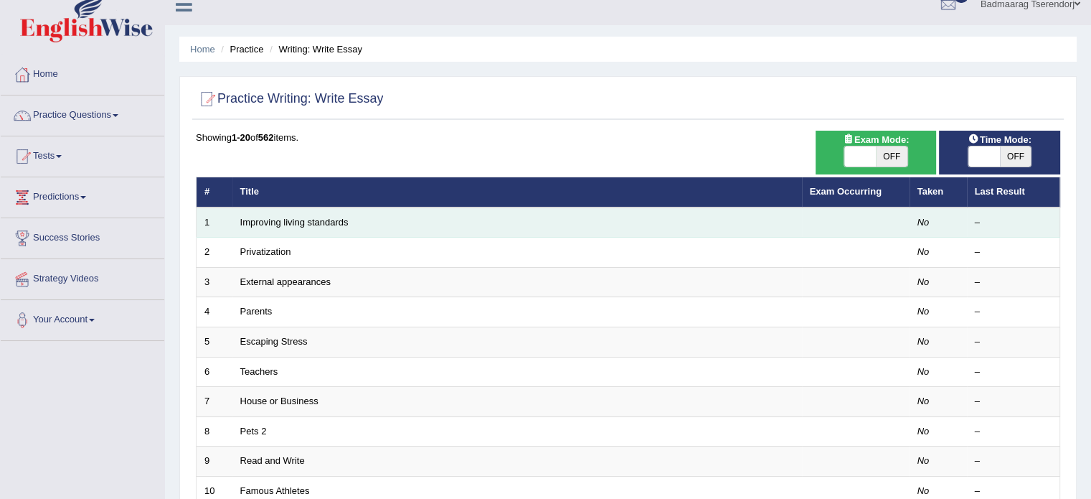
click at [392, 218] on td "Improving living standards" at bounding box center [517, 222] width 570 height 30
click at [315, 217] on link "Improving living standards" at bounding box center [294, 222] width 108 height 11
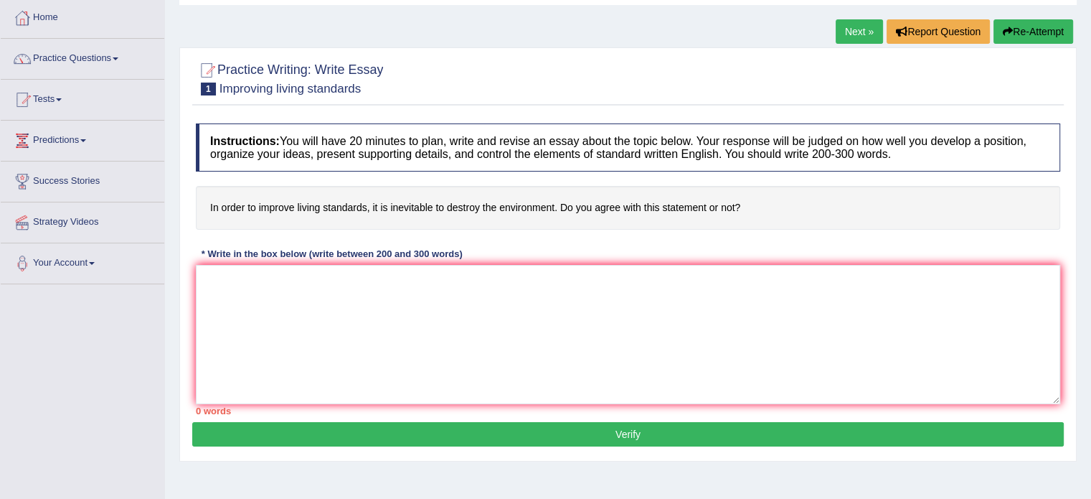
scroll to position [72, 0]
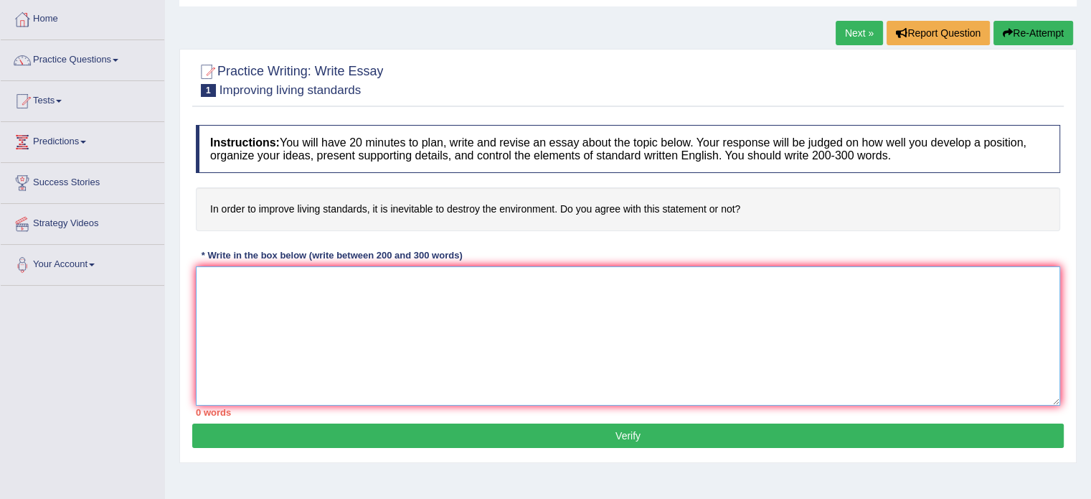
click at [413, 288] on textarea at bounding box center [628, 335] width 864 height 139
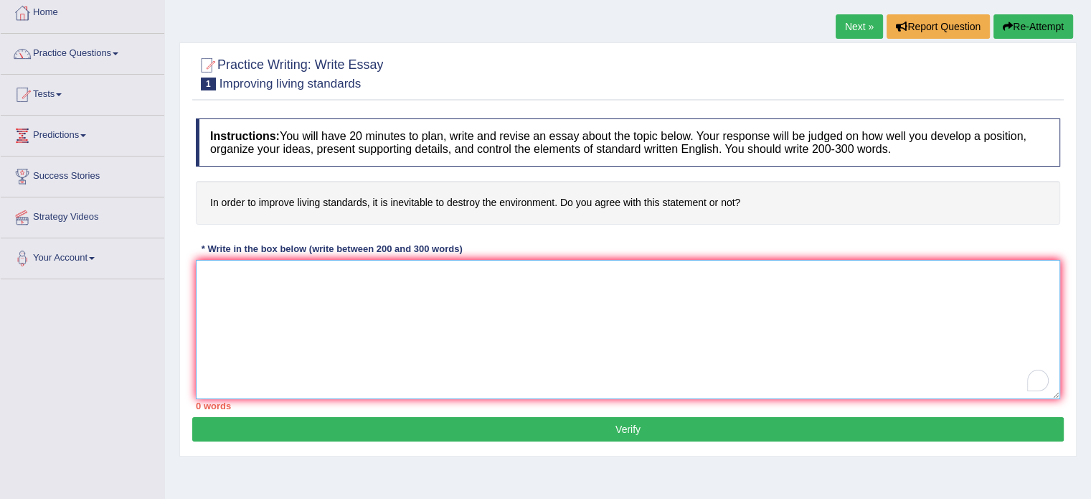
scroll to position [0, 0]
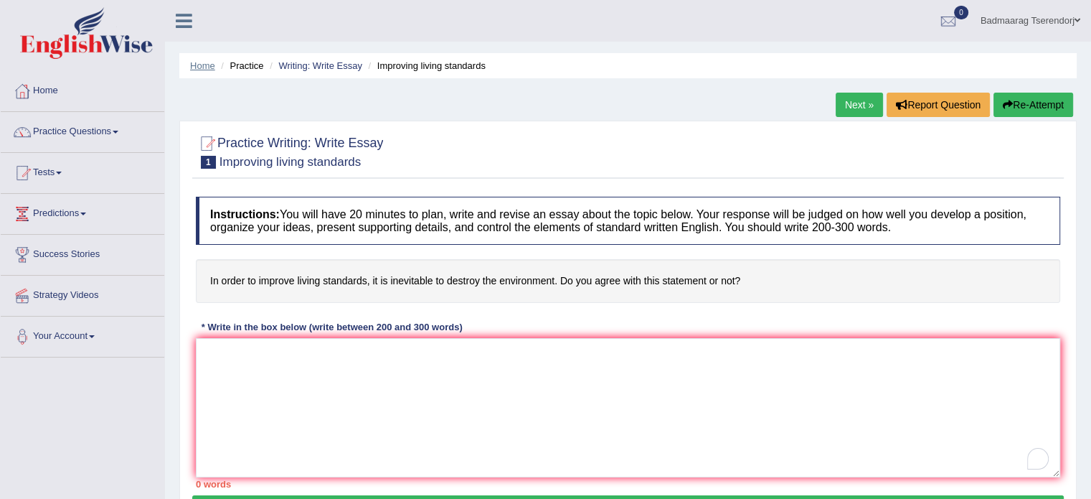
click at [206, 65] on link "Home" at bounding box center [202, 65] width 25 height 11
